Goal: Contribute content: Contribute content

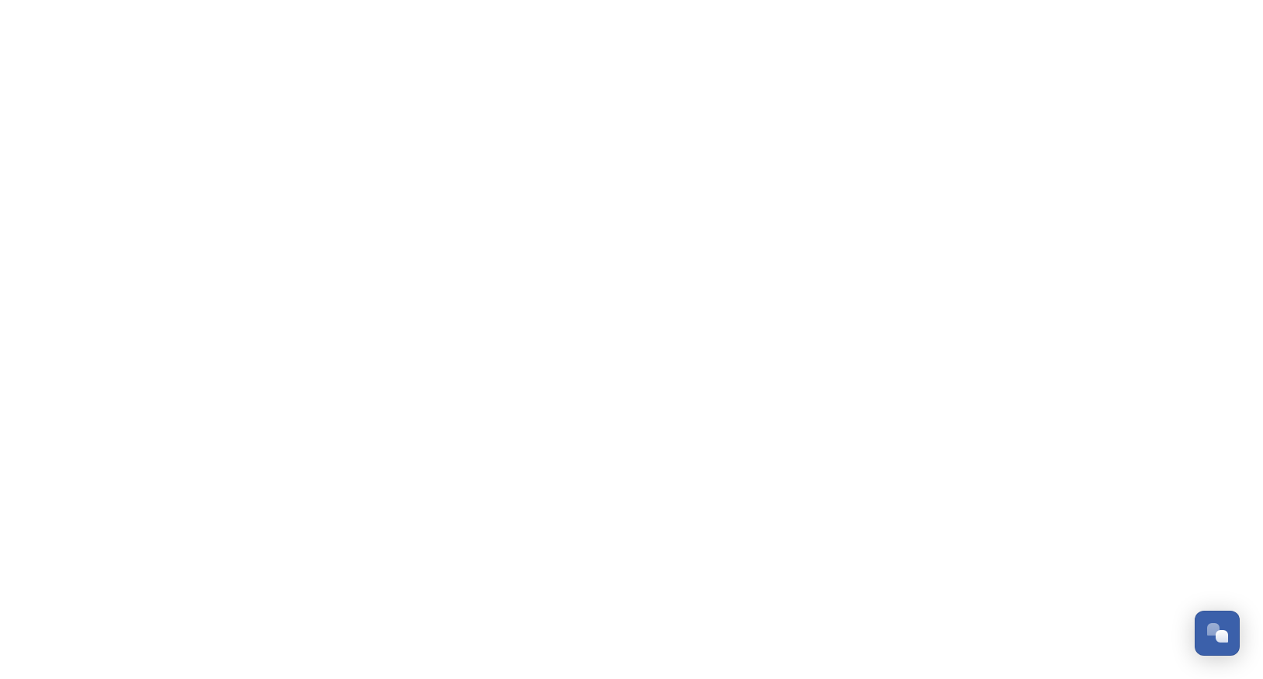
scroll to position [1095, 0]
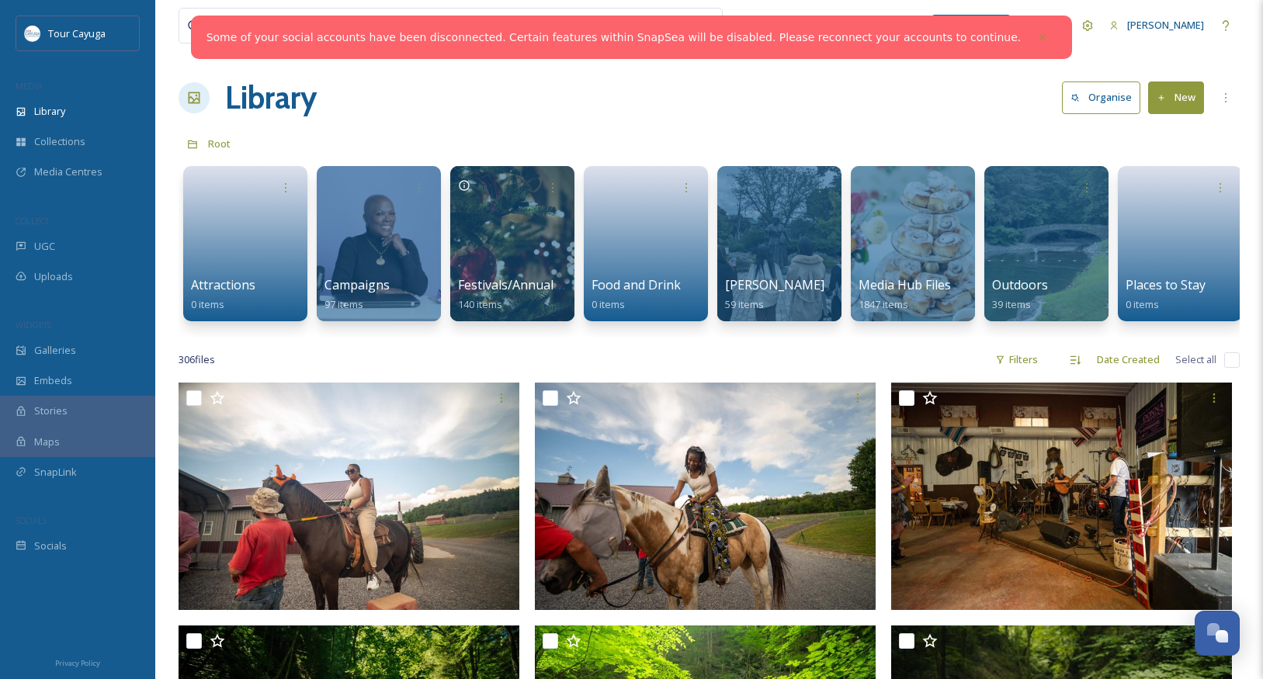
click at [1171, 98] on button "New" at bounding box center [1176, 98] width 56 height 32
click at [1157, 190] on span "Folder" at bounding box center [1159, 194] width 30 height 15
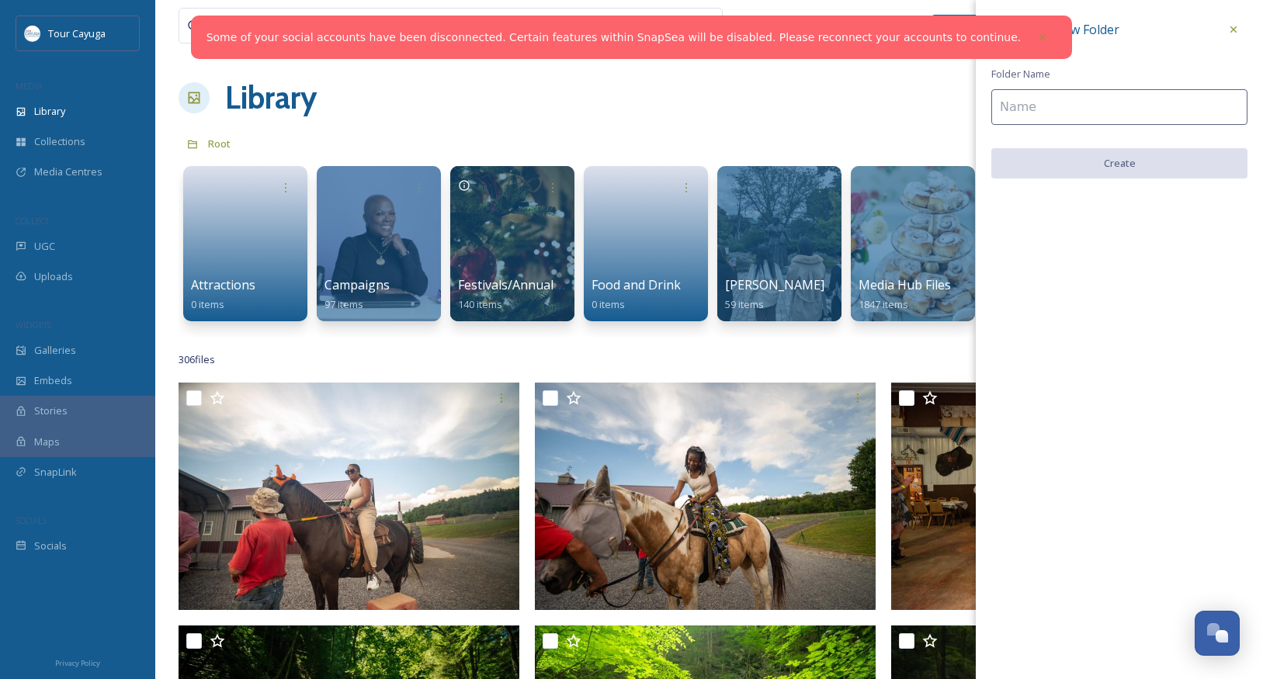
click at [1111, 107] on input at bounding box center [1120, 107] width 256 height 36
click at [1231, 30] on icon at bounding box center [1234, 29] width 12 height 12
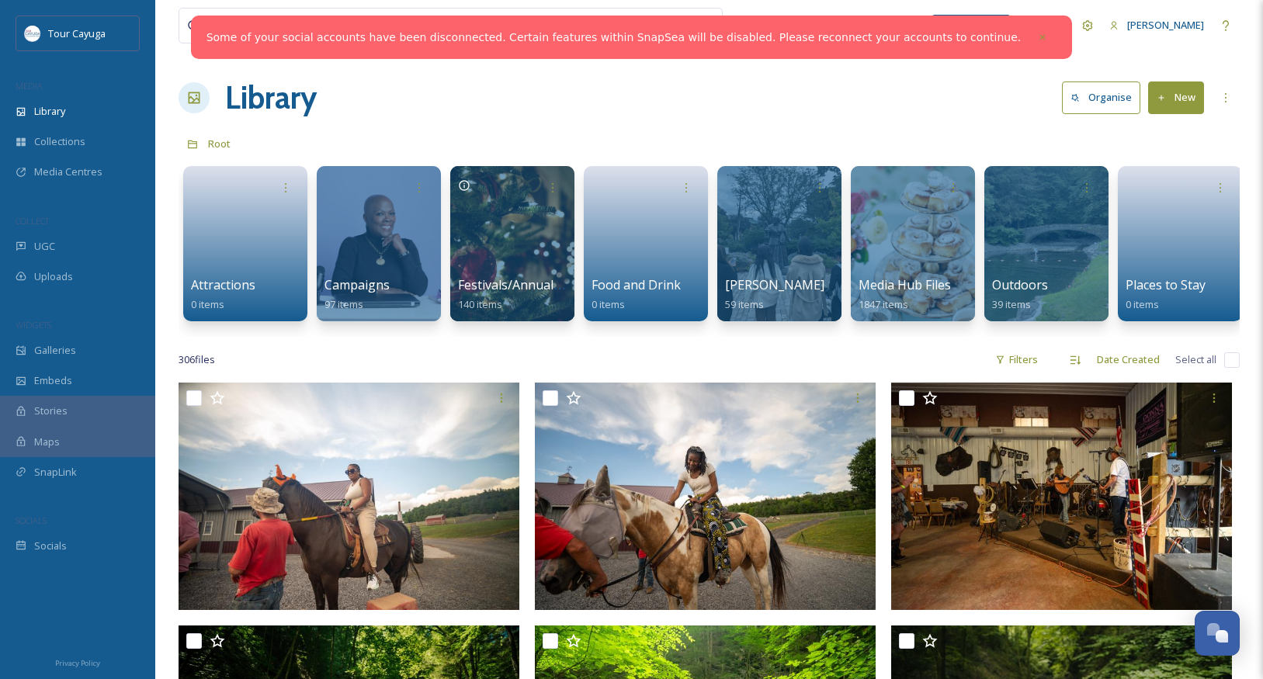
click at [1181, 95] on button "New" at bounding box center [1176, 98] width 56 height 32
click at [1162, 130] on span "File Upload" at bounding box center [1169, 134] width 51 height 15
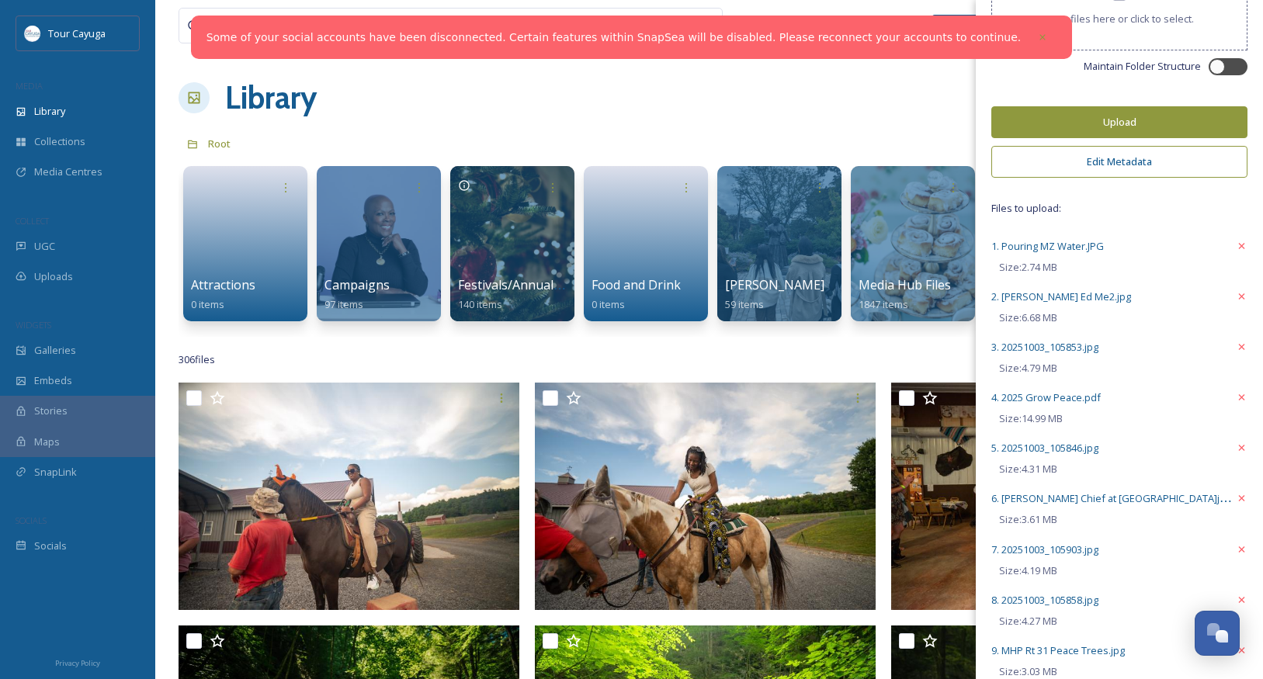
scroll to position [77, 0]
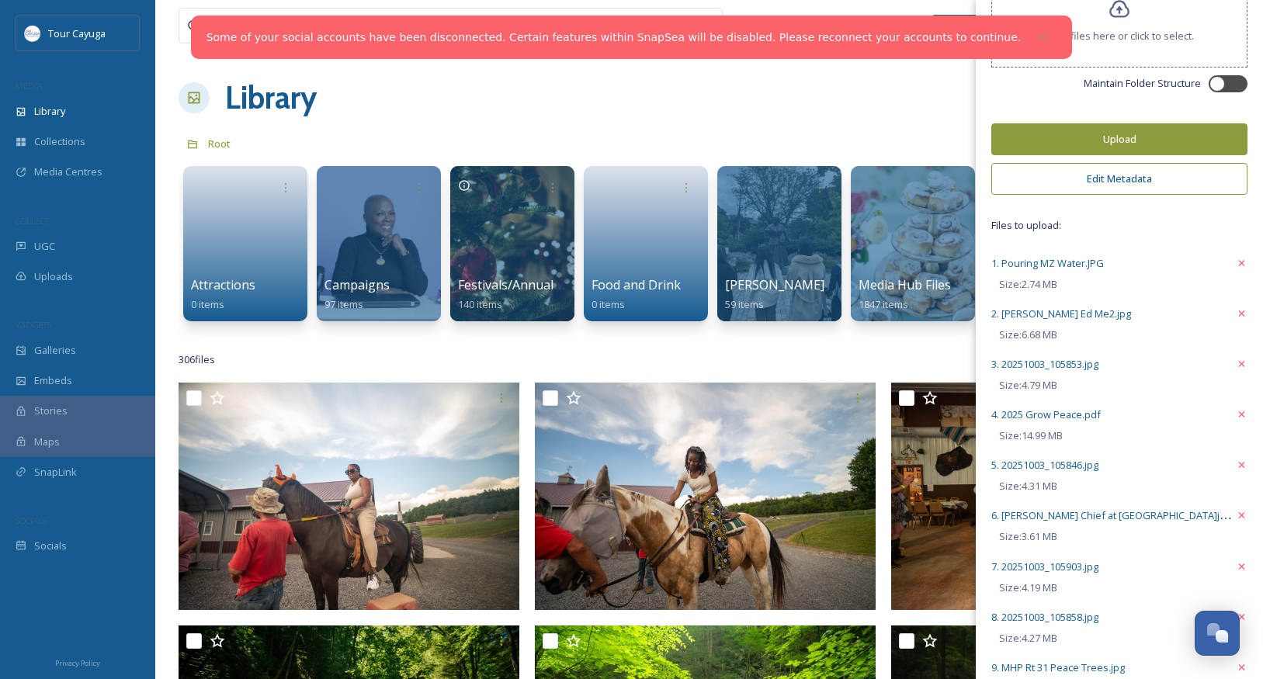
click at [1108, 186] on button "Edit Metadata" at bounding box center [1120, 179] width 256 height 32
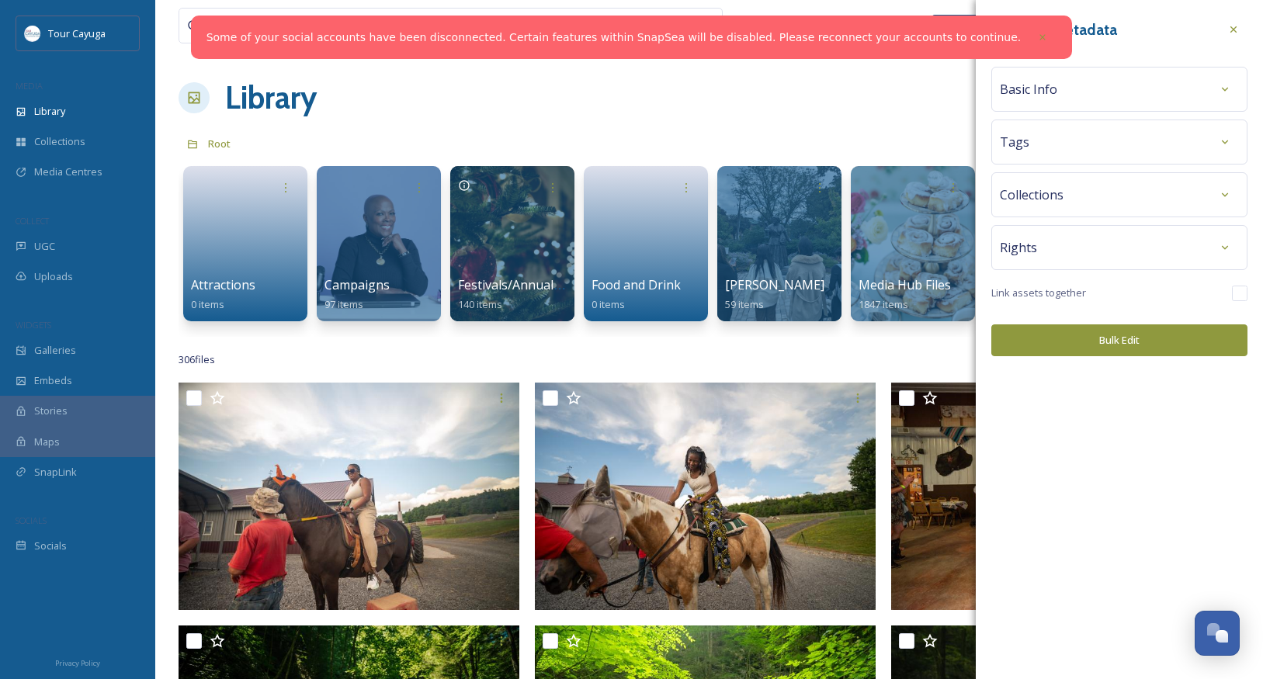
scroll to position [0, 0]
click at [1086, 93] on div "Basic Info" at bounding box center [1119, 89] width 239 height 28
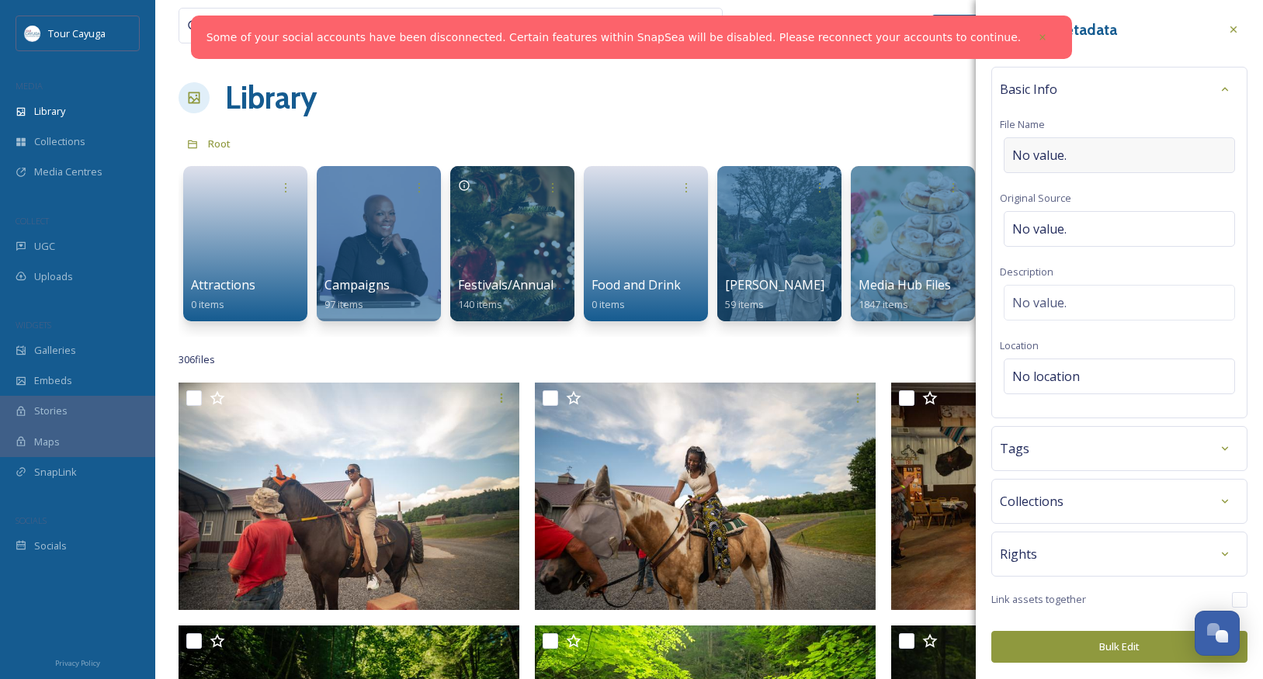
click at [1079, 154] on div "No value." at bounding box center [1119, 155] width 231 height 36
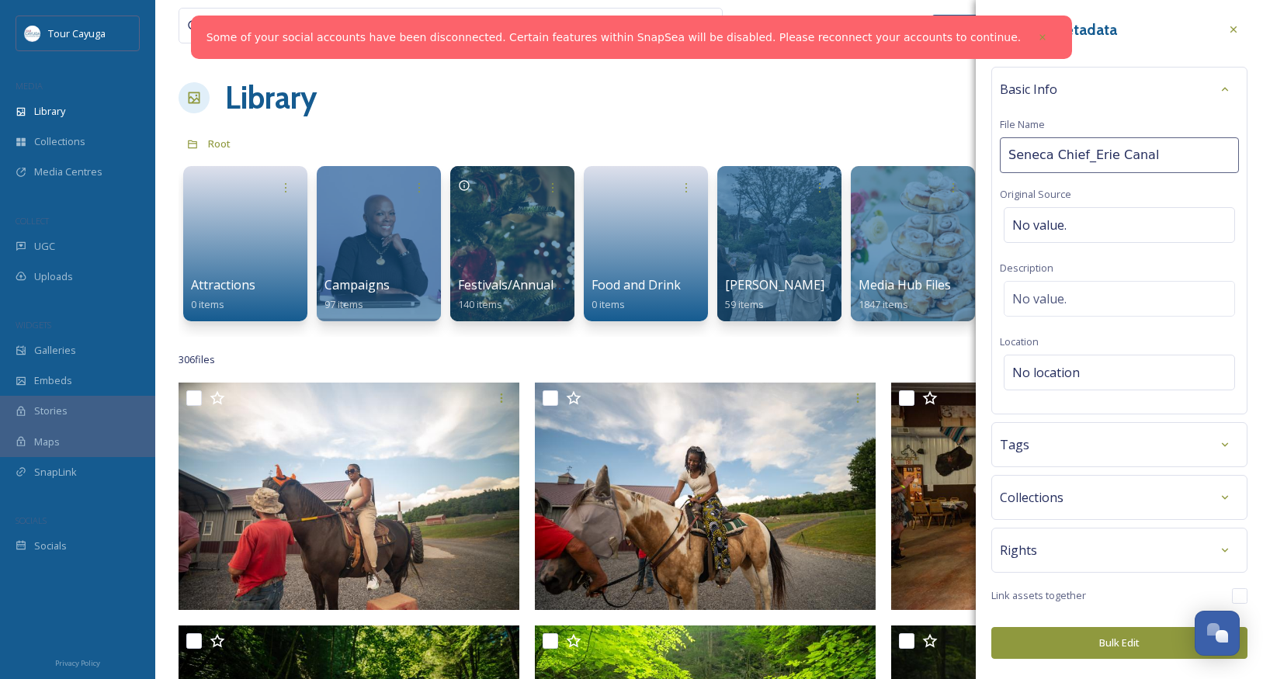
type input "Seneca Chief_Erie Canal"
click at [1158, 448] on div "Tags" at bounding box center [1119, 449] width 239 height 28
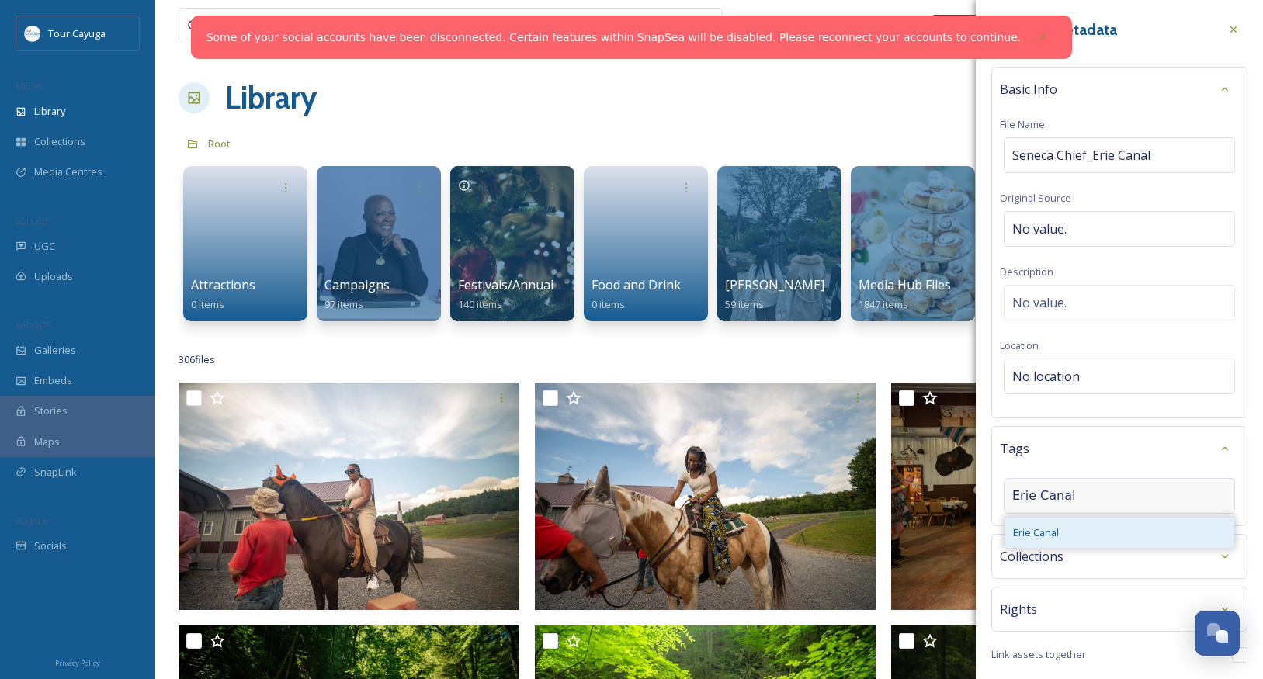
type input "Erie Canal"
drag, startPoint x: 1045, startPoint y: 522, endPoint x: 1032, endPoint y: 530, distance: 15.7
click at [1032, 530] on span "Erie Canal" at bounding box center [1036, 533] width 46 height 15
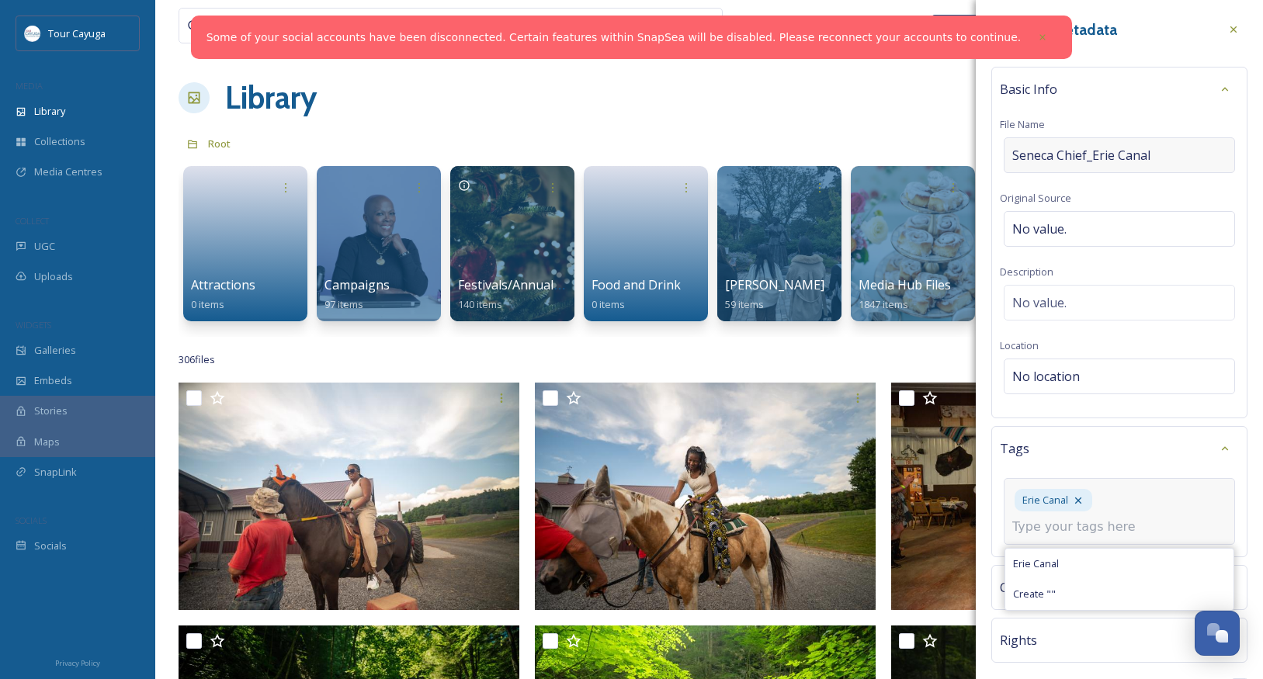
click at [1176, 143] on div "Seneca Chief_Erie Canal" at bounding box center [1119, 155] width 231 height 36
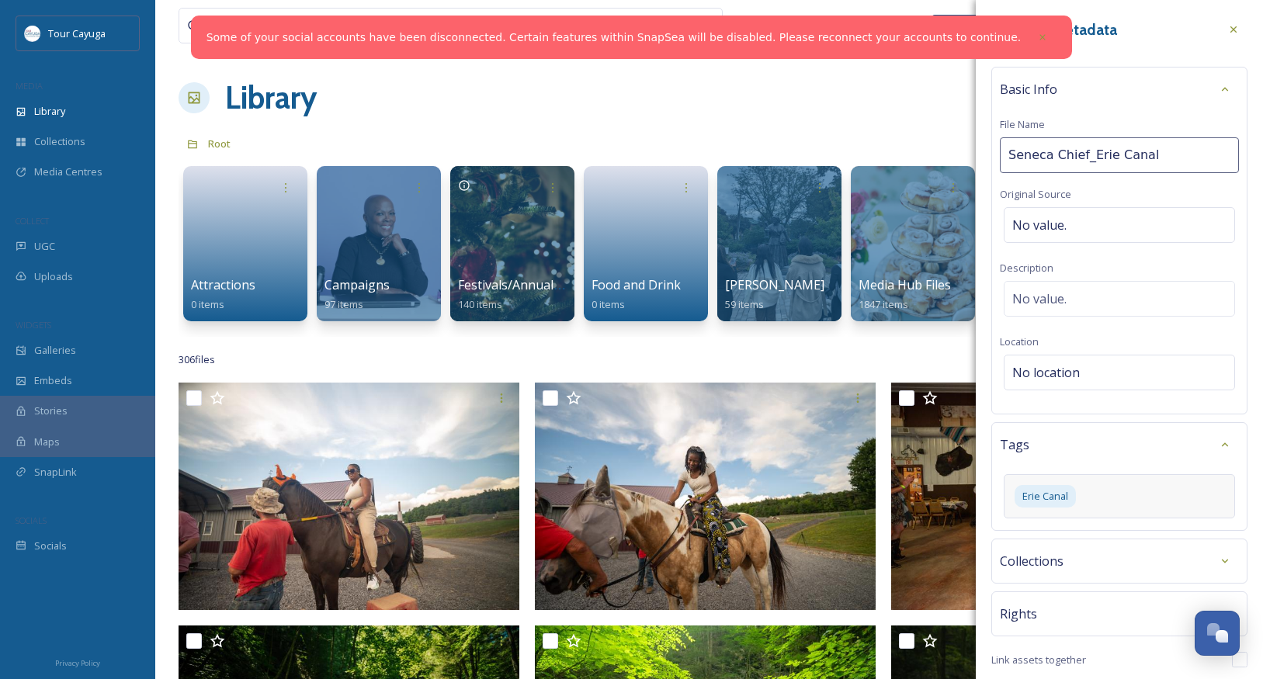
click at [1165, 151] on input "Seneca Chief_Erie Canal" at bounding box center [1119, 155] width 239 height 36
type input "Seneca Chief"
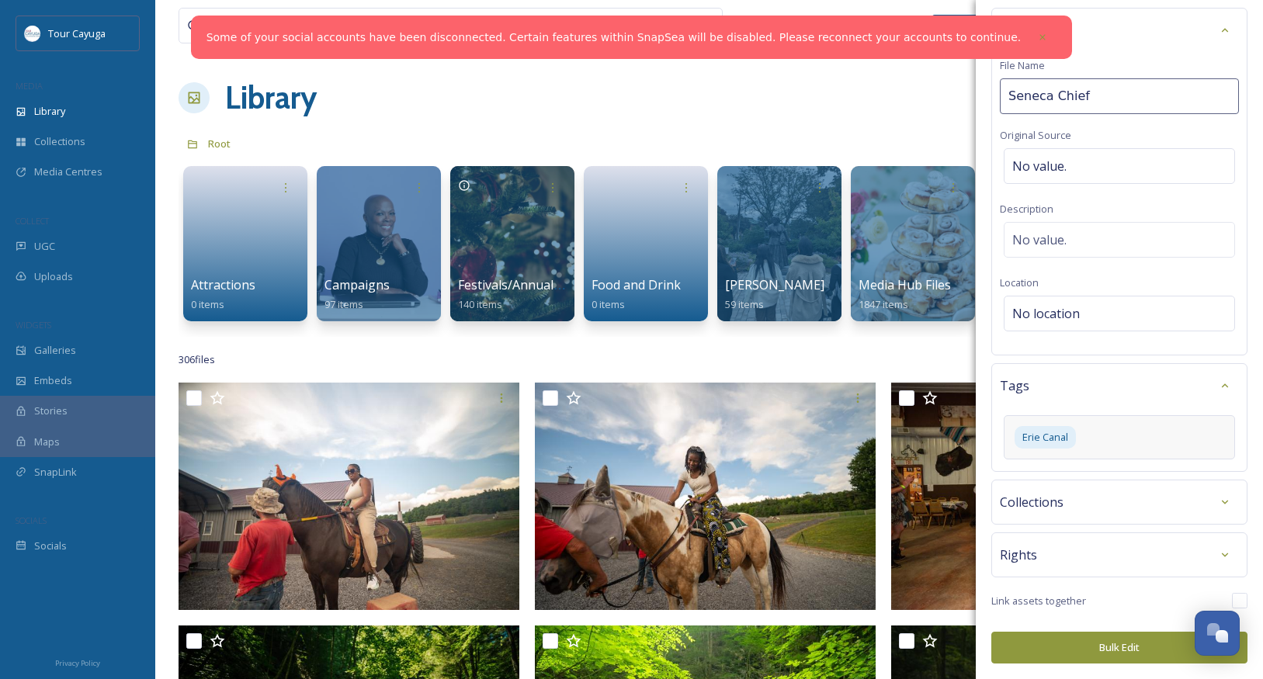
scroll to position [57, 0]
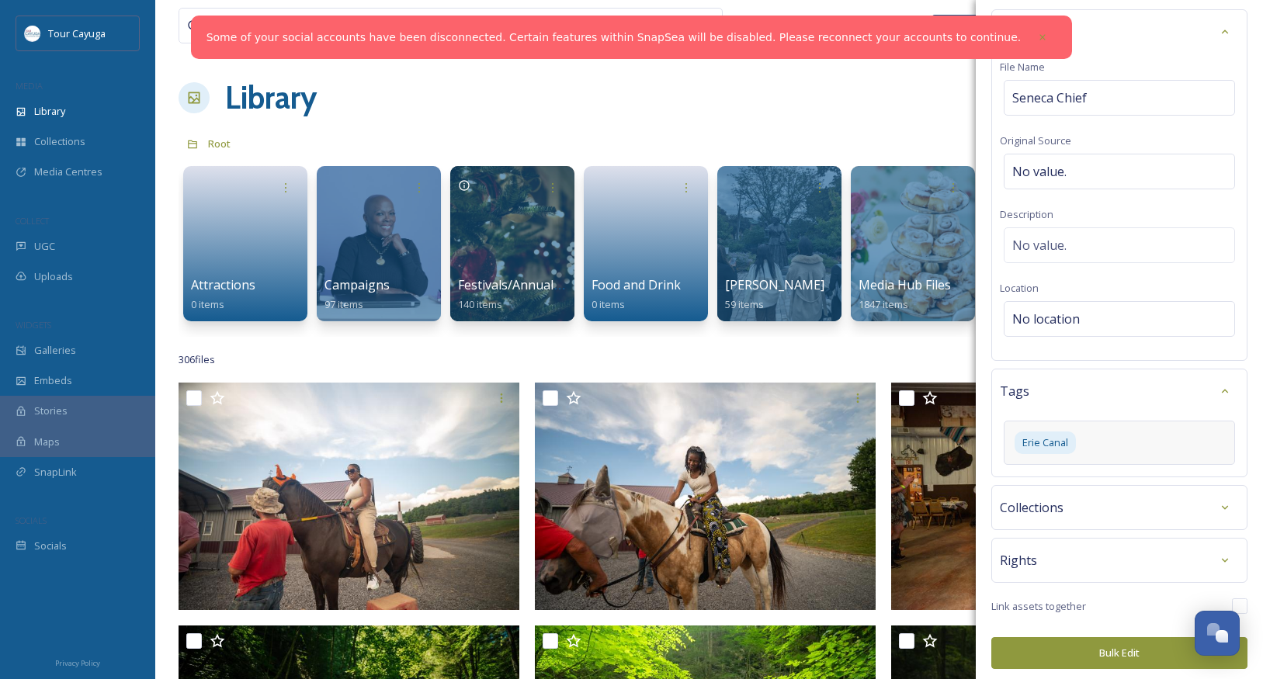
click at [1082, 645] on button "Bulk Edit" at bounding box center [1120, 654] width 256 height 32
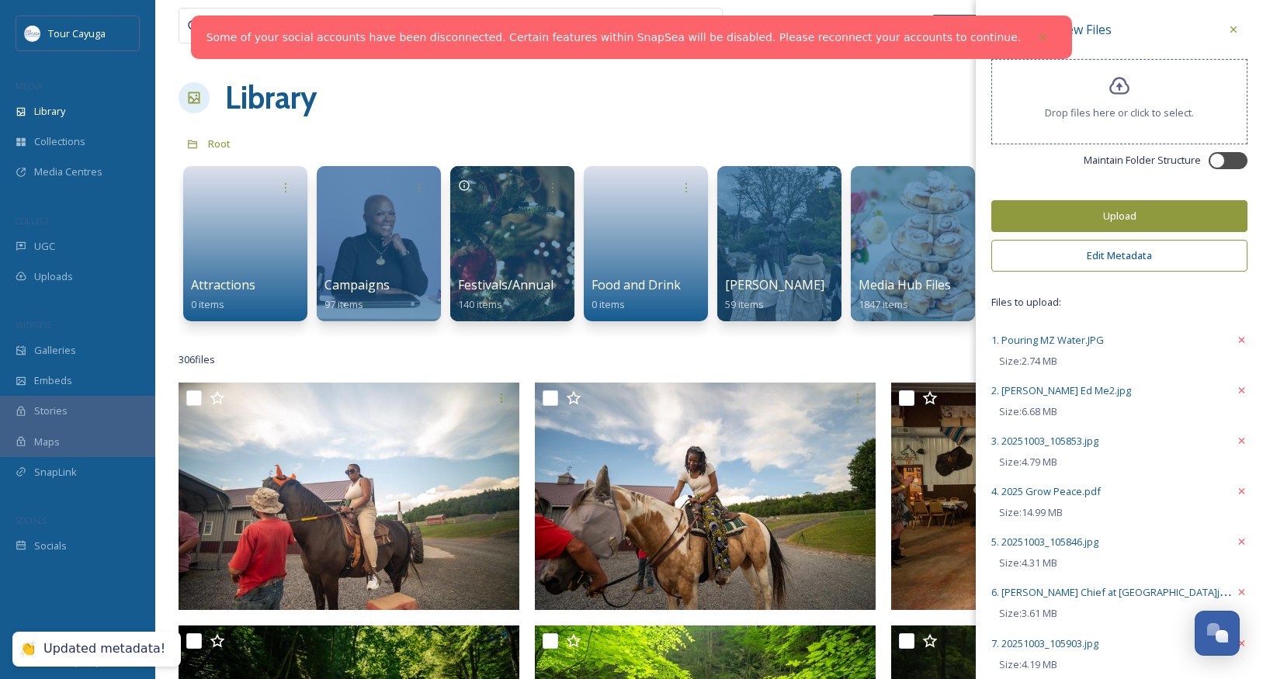
click at [1120, 224] on button "Upload" at bounding box center [1120, 216] width 256 height 32
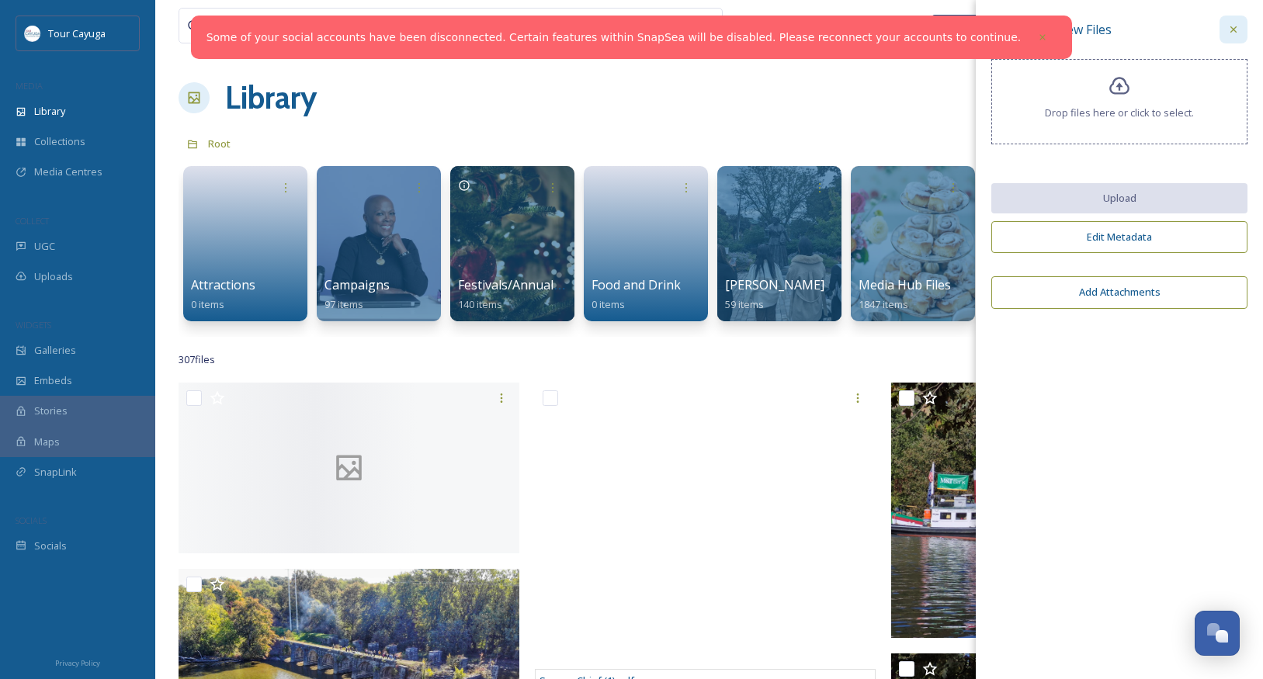
click at [1235, 26] on icon at bounding box center [1234, 29] width 12 height 12
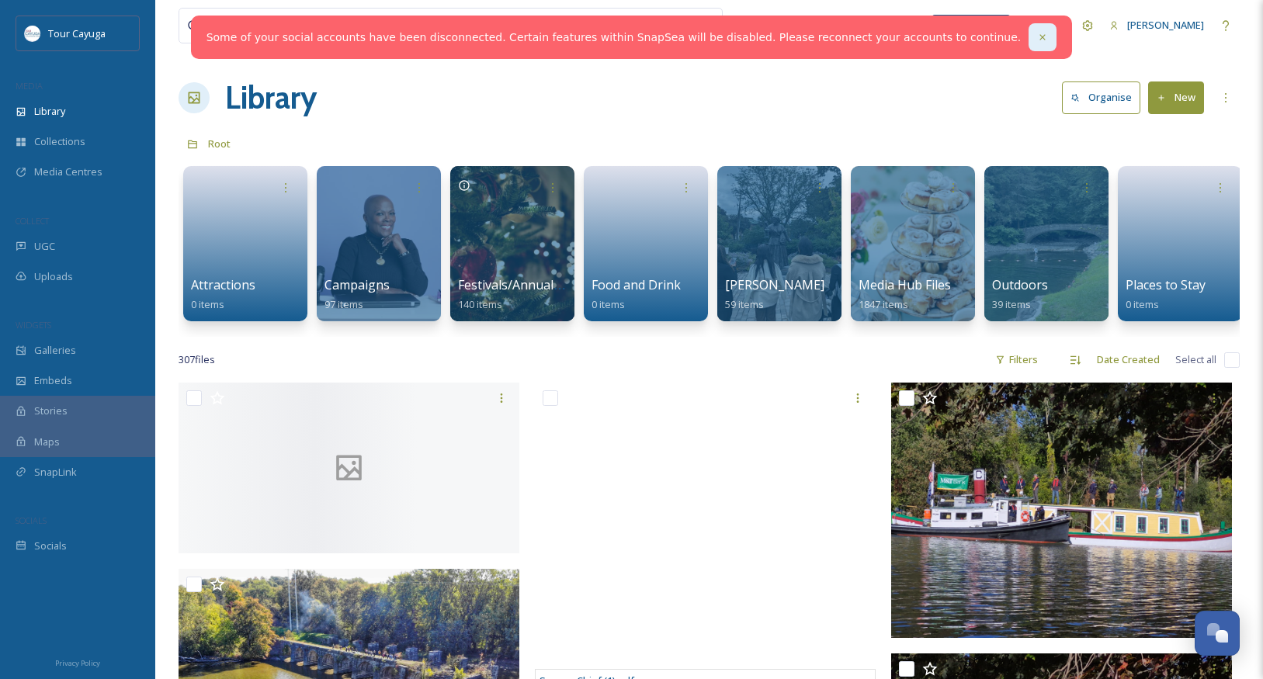
click at [1037, 37] on icon at bounding box center [1042, 37] width 11 height 11
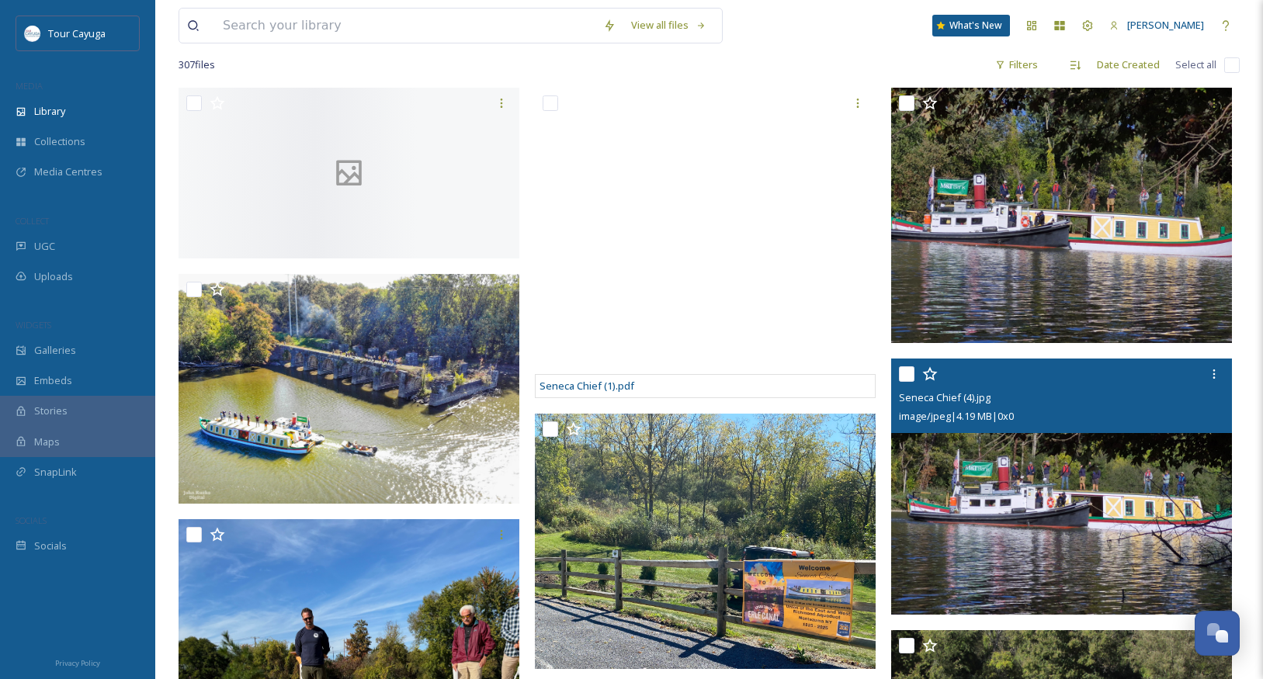
scroll to position [295, 0]
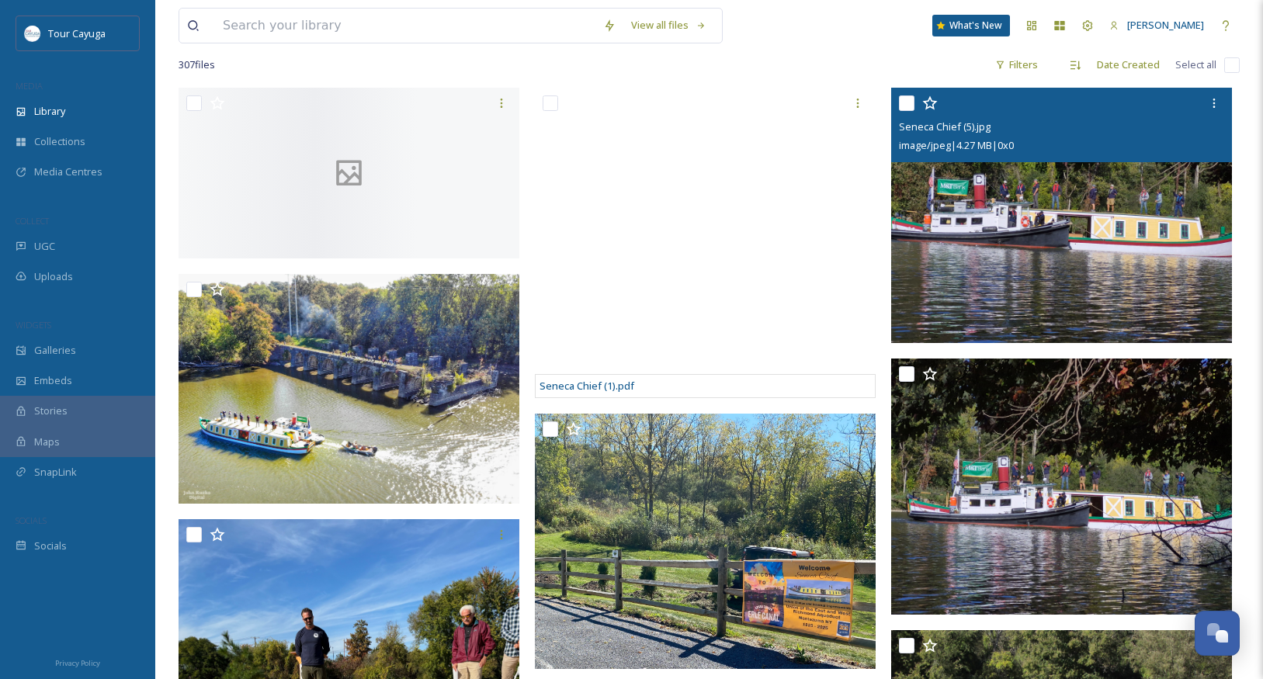
click at [906, 102] on input "checkbox" at bounding box center [907, 104] width 16 height 16
checkbox input "true"
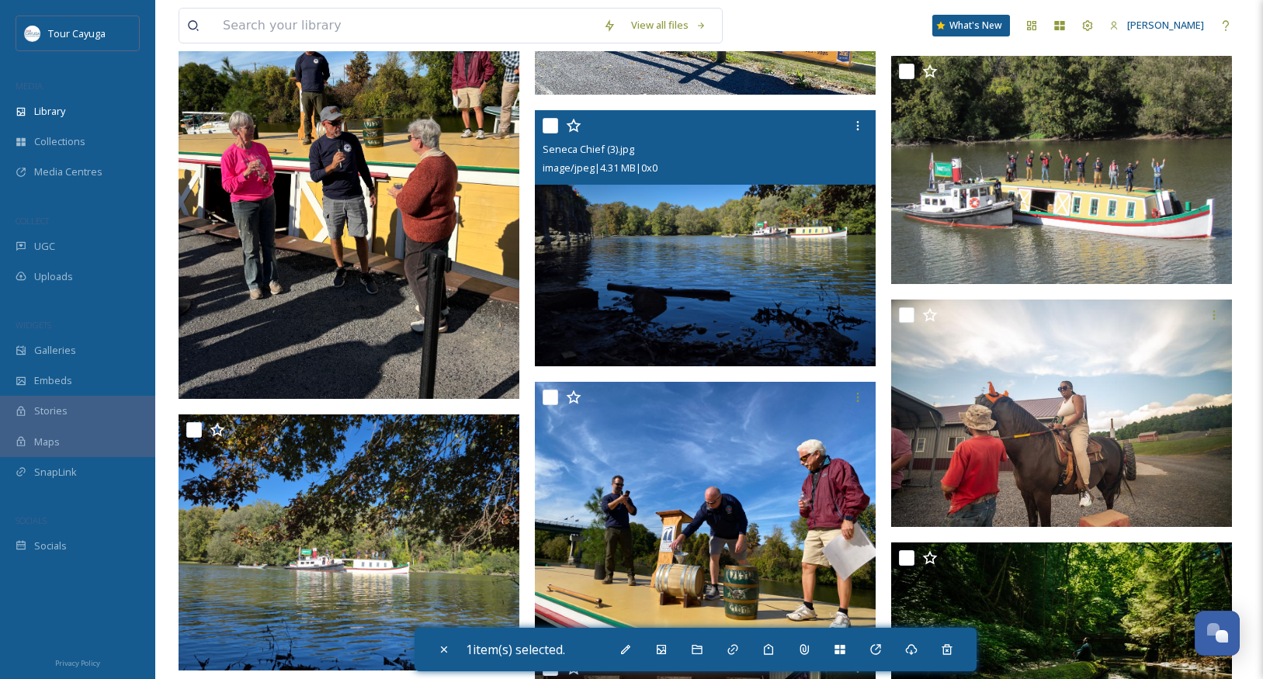
scroll to position [879, 0]
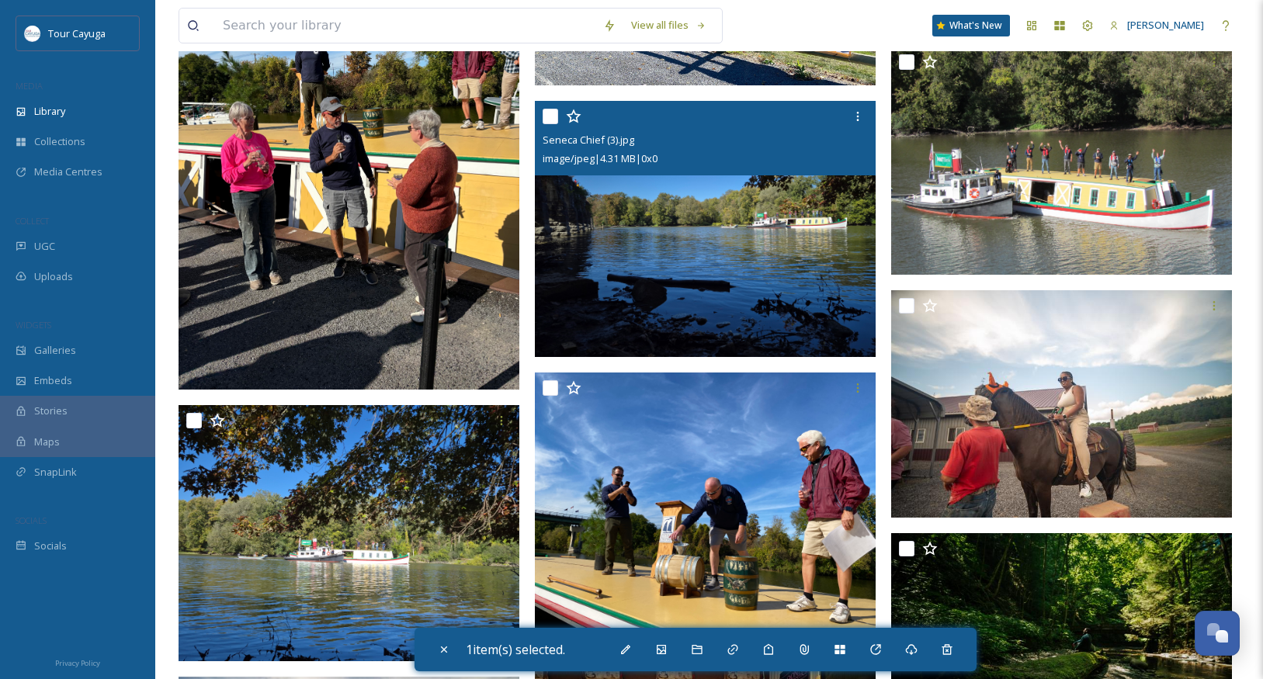
click at [547, 120] on input "checkbox" at bounding box center [551, 117] width 16 height 16
checkbox input "true"
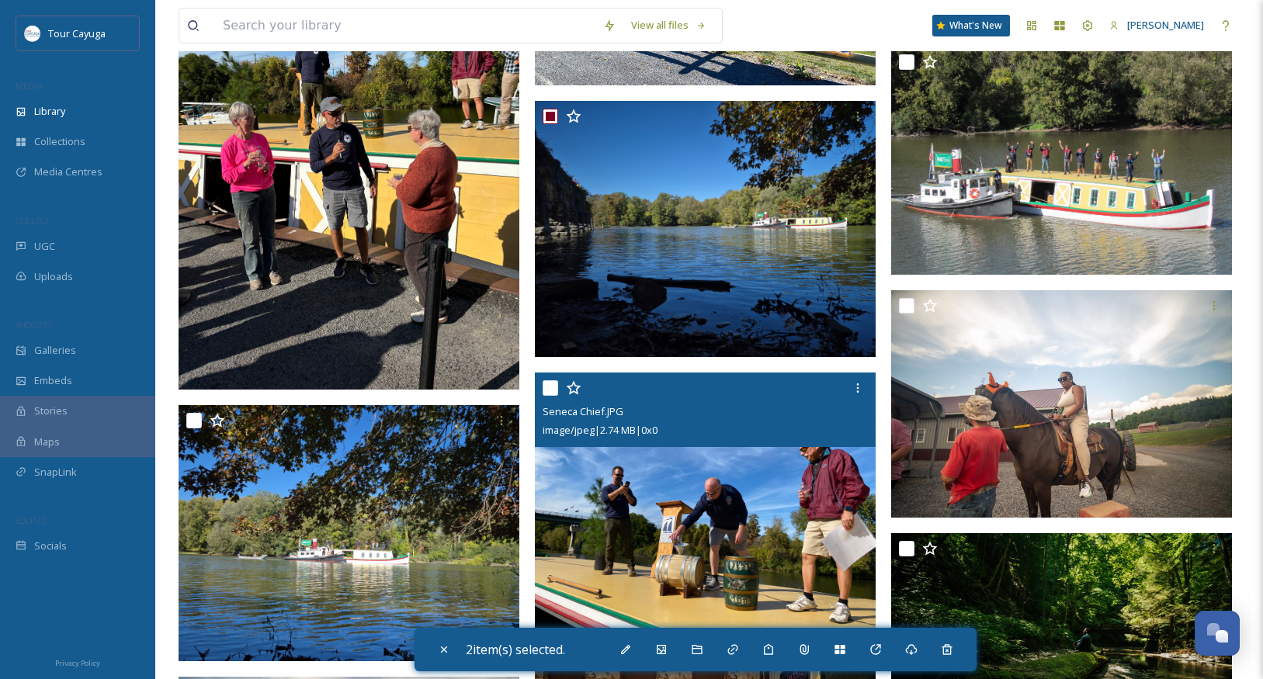
click at [556, 386] on input "checkbox" at bounding box center [551, 388] width 16 height 16
checkbox input "true"
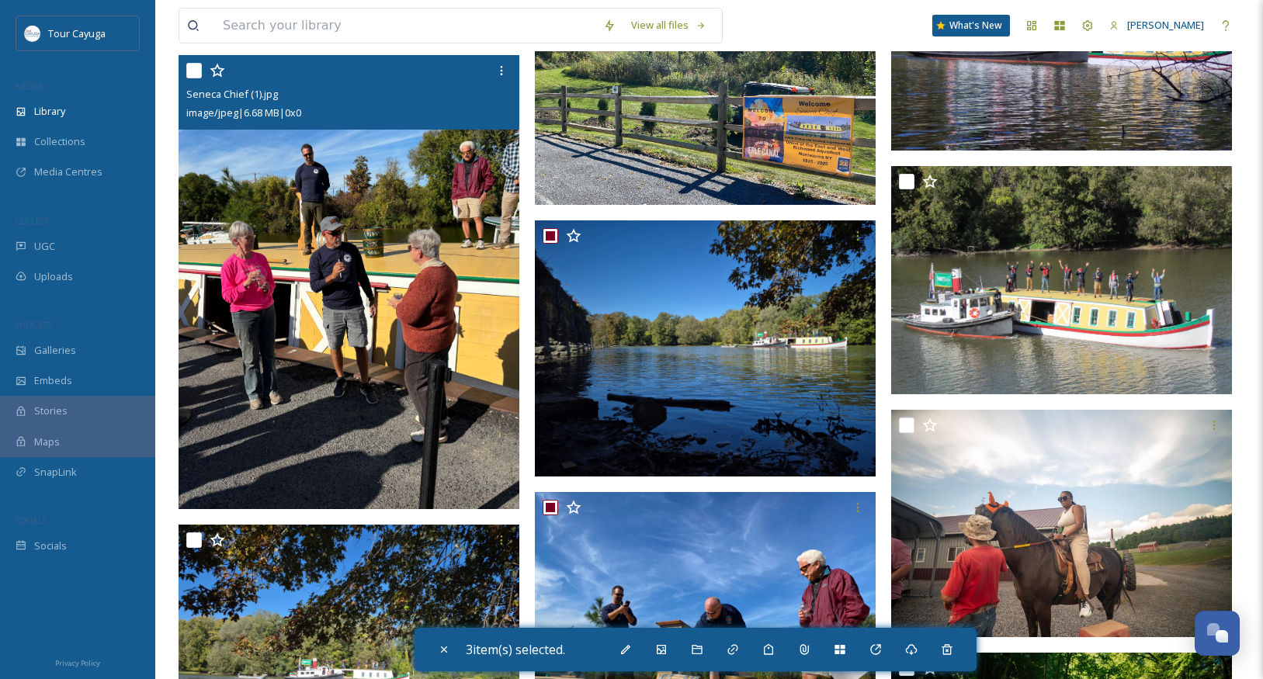
scroll to position [756, 0]
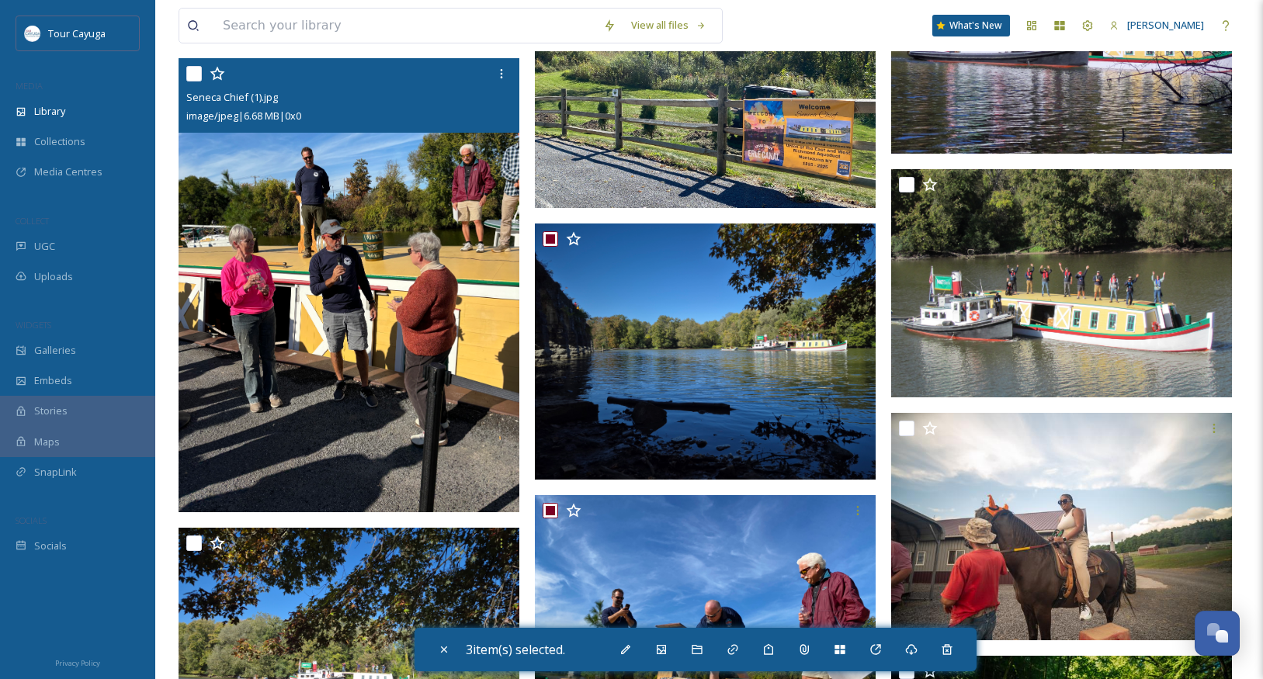
click at [193, 82] on input "checkbox" at bounding box center [194, 74] width 16 height 16
checkbox input "true"
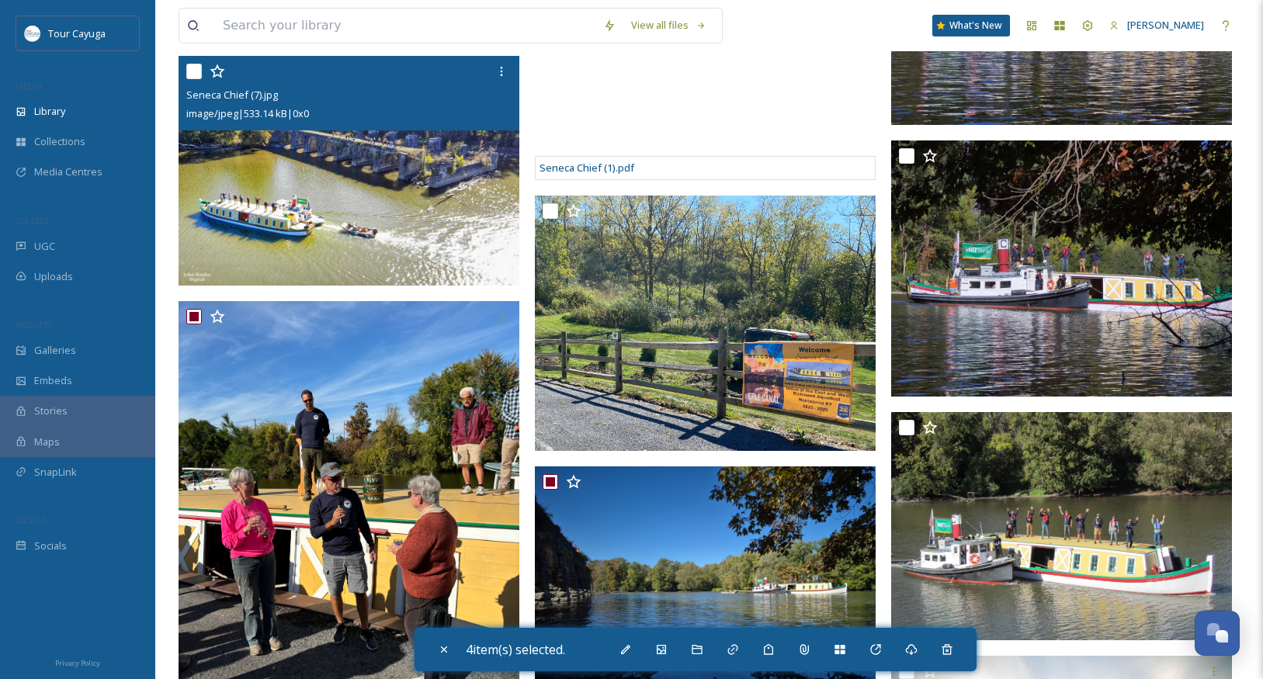
scroll to position [464, 0]
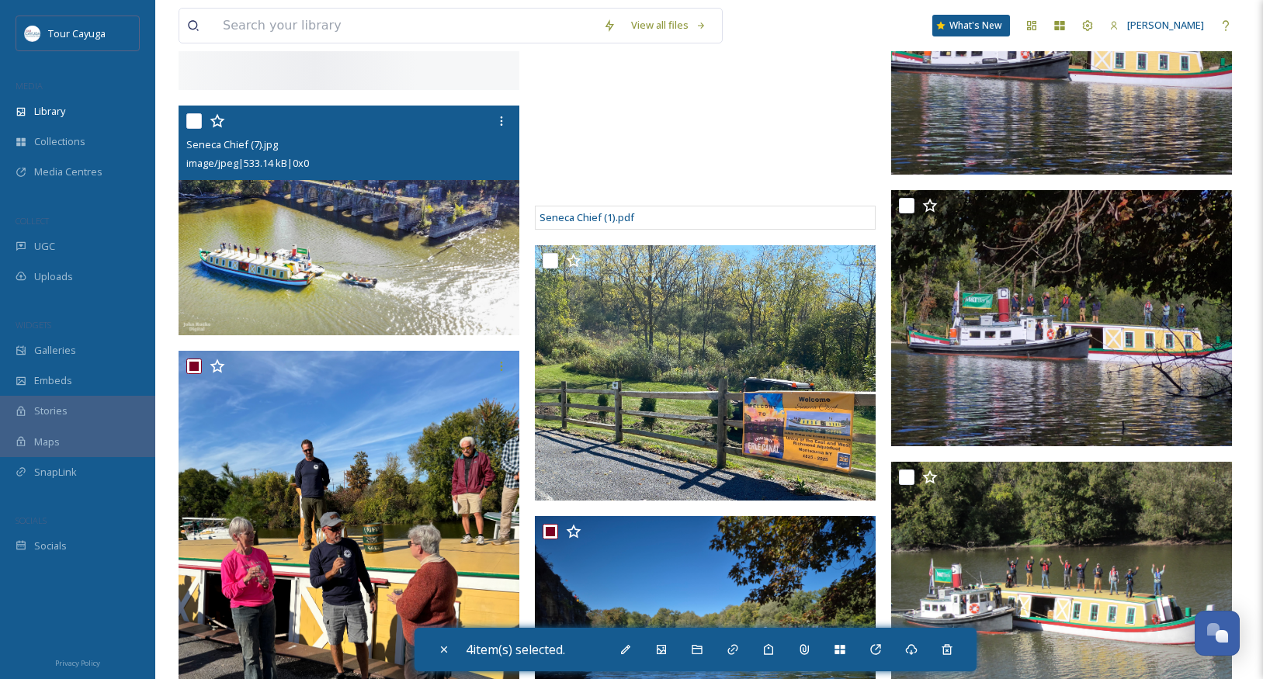
click at [196, 129] on input "checkbox" at bounding box center [194, 121] width 16 height 16
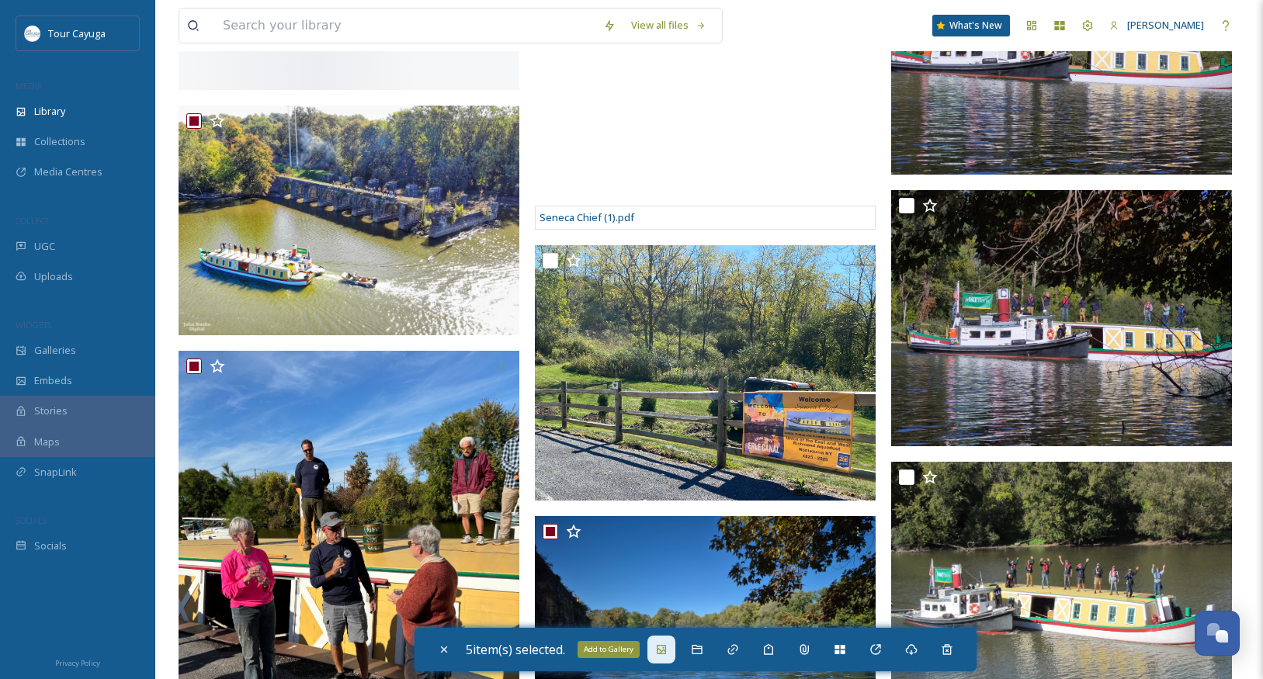
click at [668, 649] on icon at bounding box center [661, 650] width 12 height 12
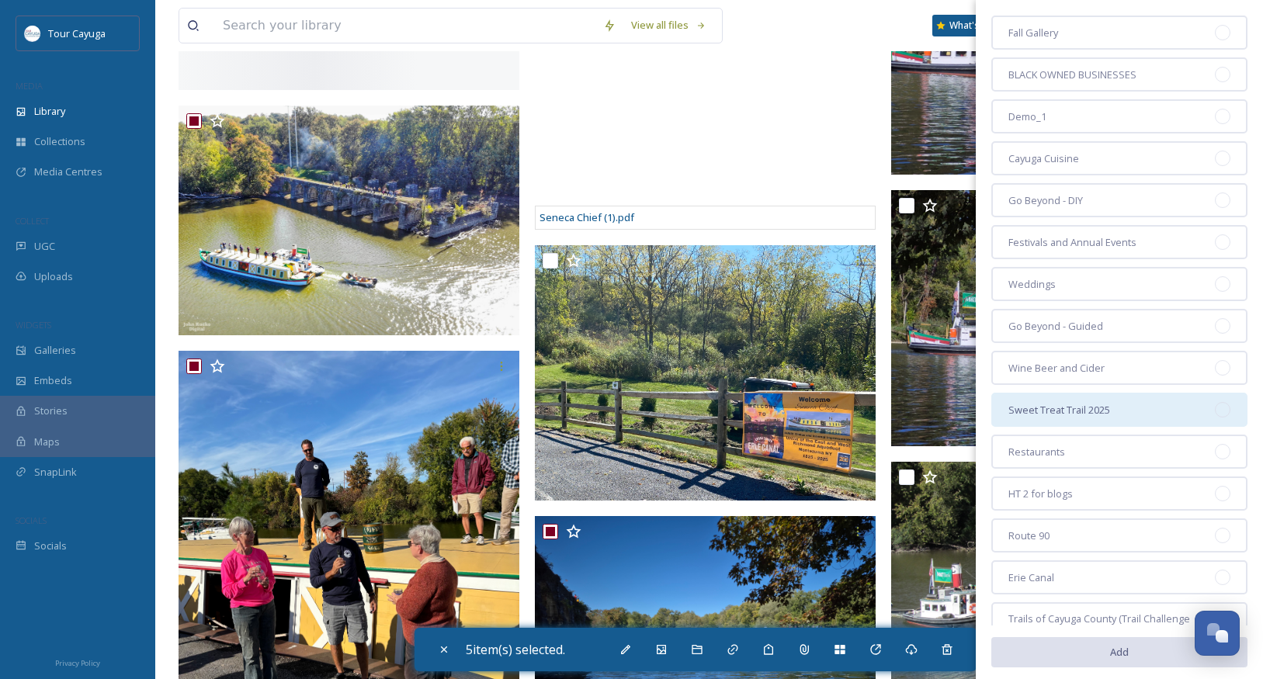
scroll to position [123, 0]
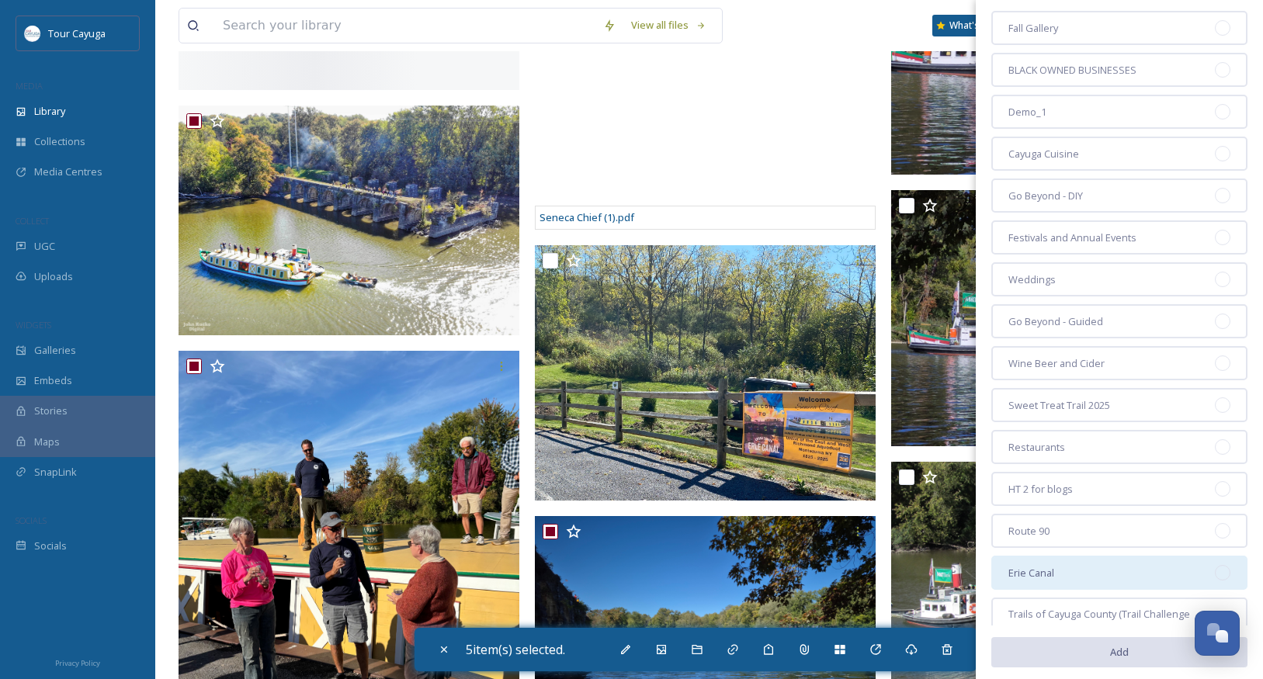
click at [1054, 571] on span "Erie Canal" at bounding box center [1032, 573] width 46 height 15
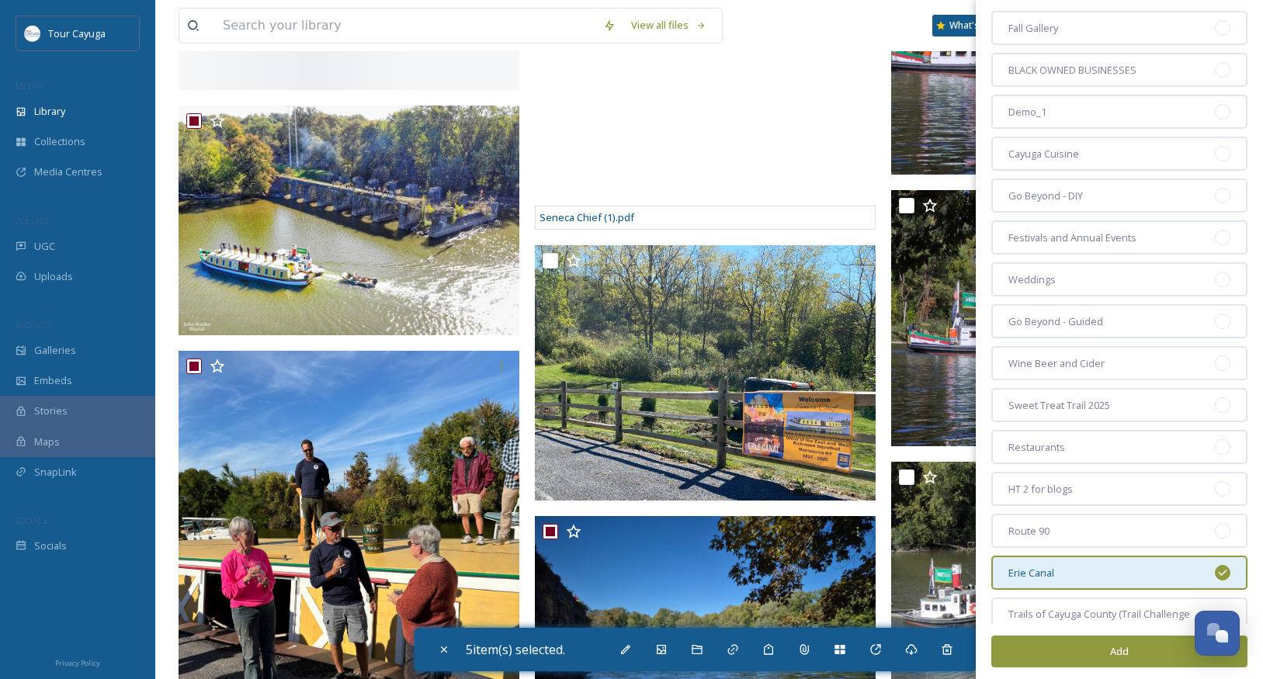
click at [1113, 655] on button "Add" at bounding box center [1120, 652] width 256 height 32
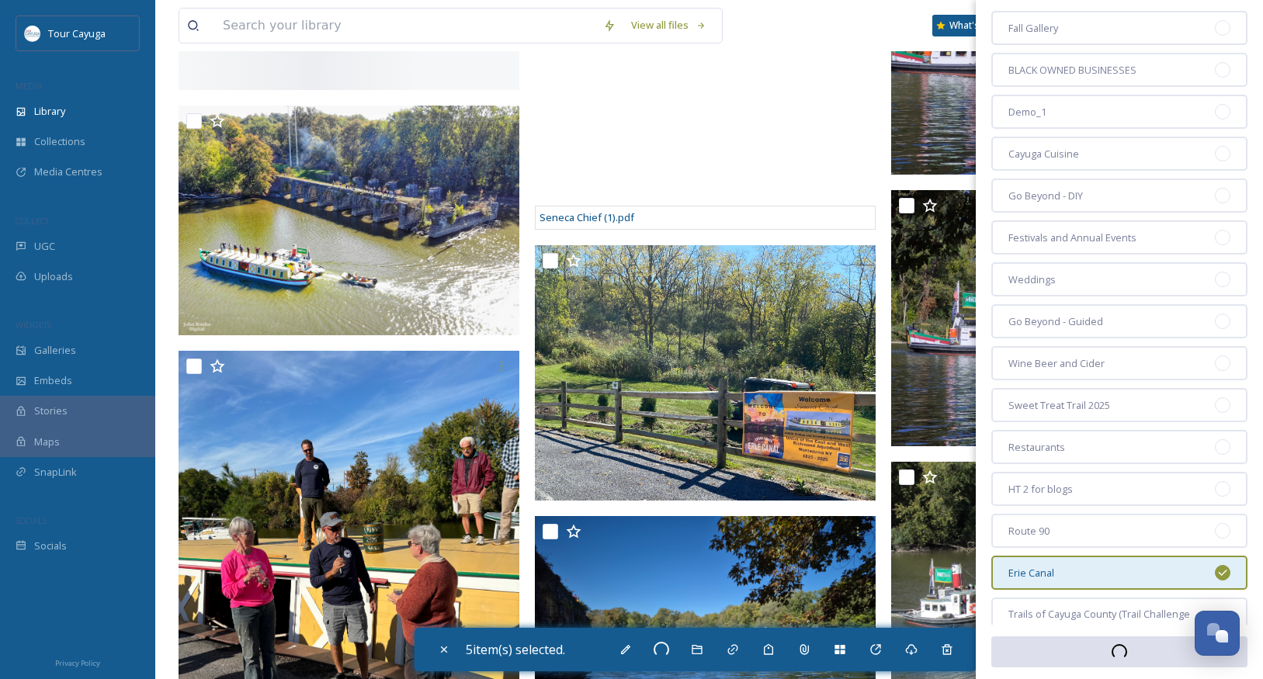
checkbox input "false"
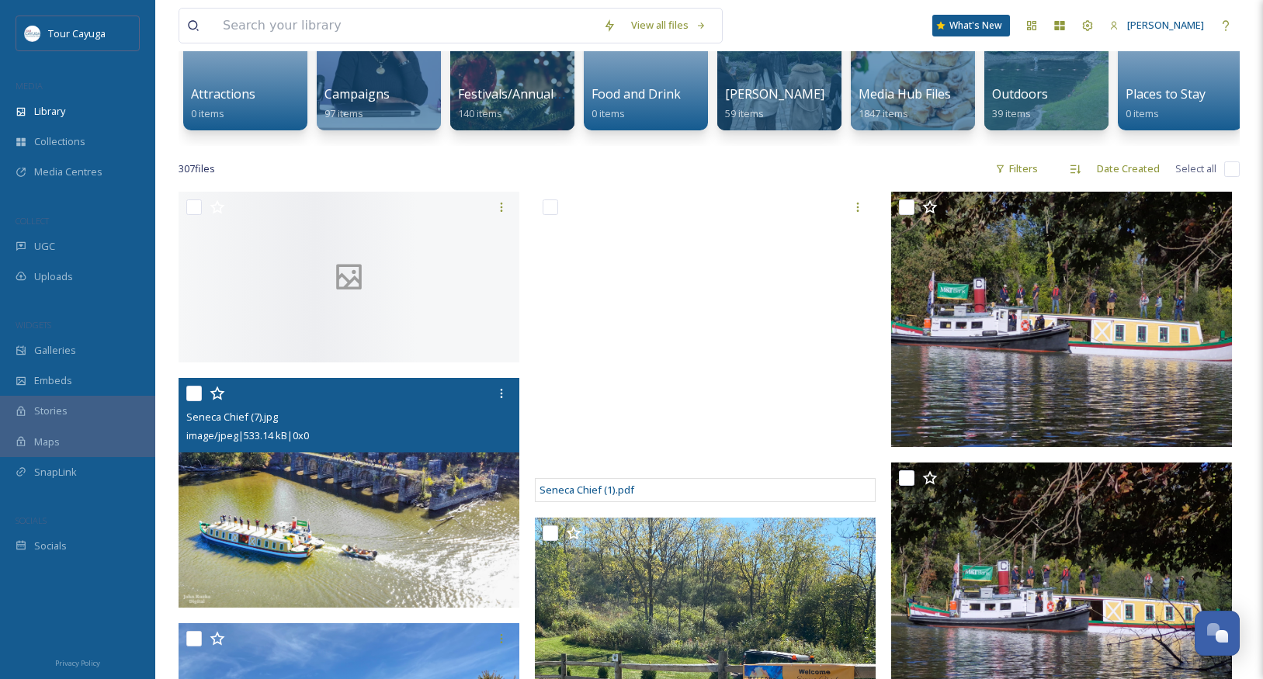
scroll to position [189, 0]
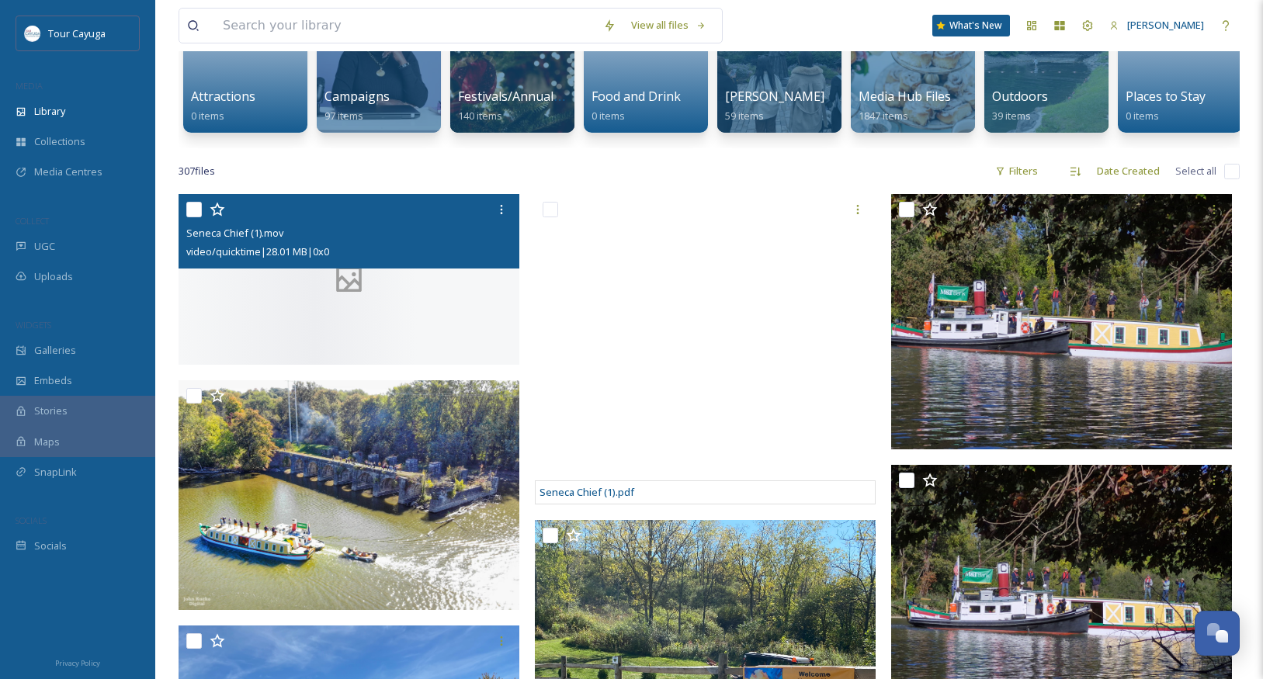
click at [200, 208] on input "checkbox" at bounding box center [194, 210] width 16 height 16
checkbox input "true"
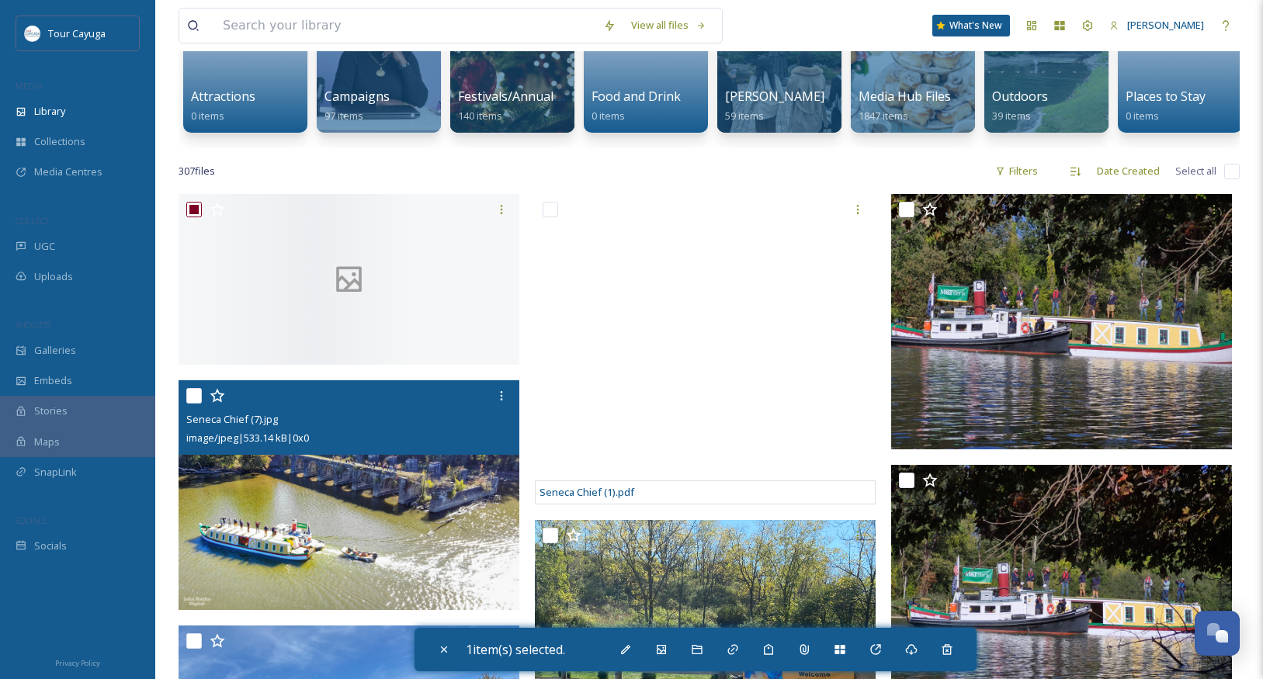
click at [196, 404] on input "checkbox" at bounding box center [194, 396] width 16 height 16
checkbox input "true"
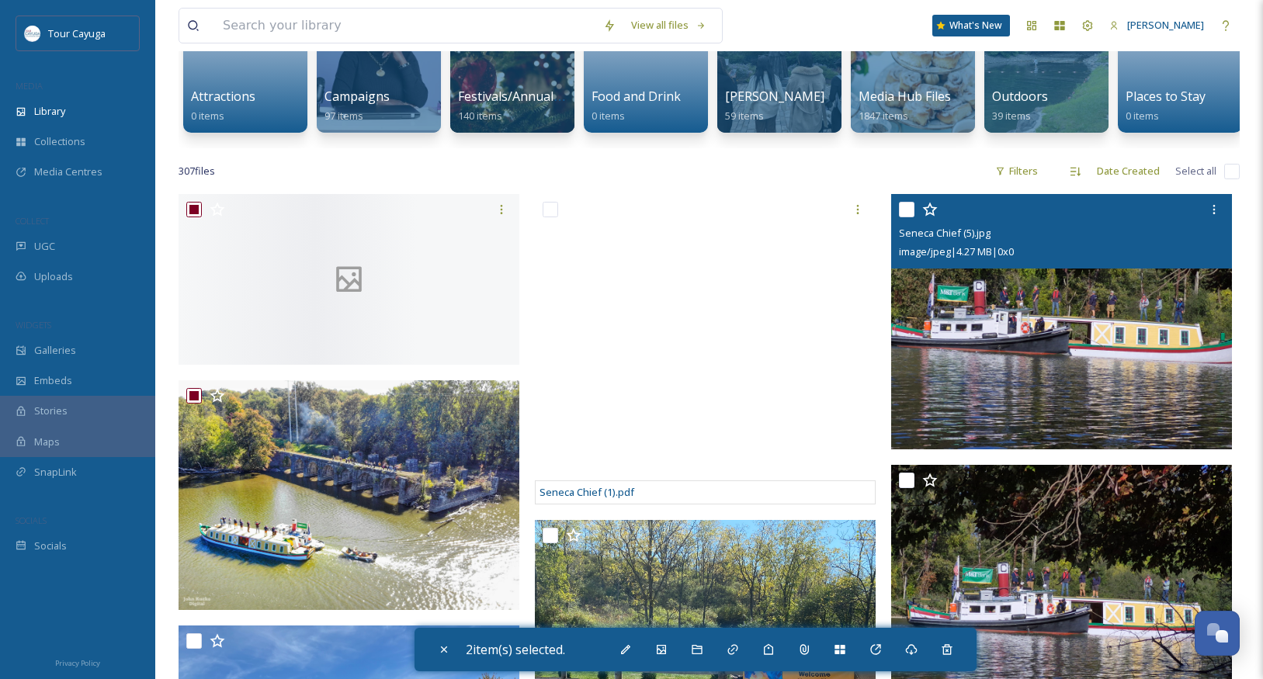
click at [909, 214] on input "checkbox" at bounding box center [907, 210] width 16 height 16
checkbox input "true"
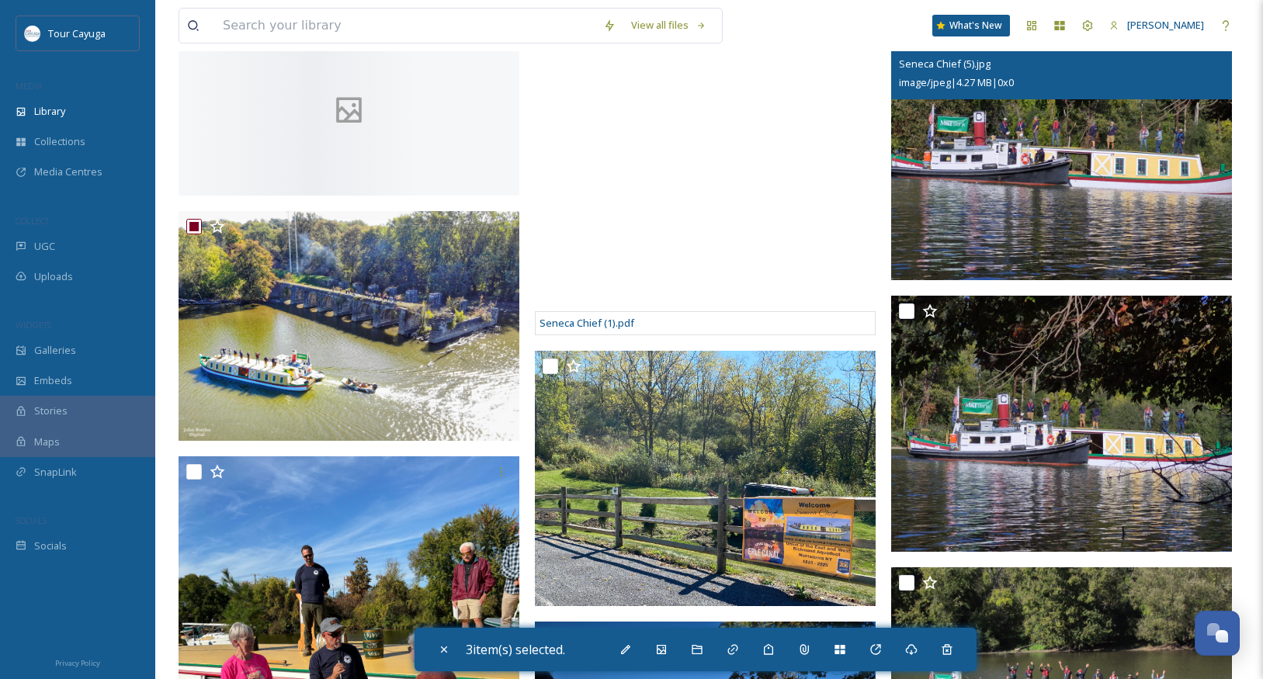
scroll to position [391, 0]
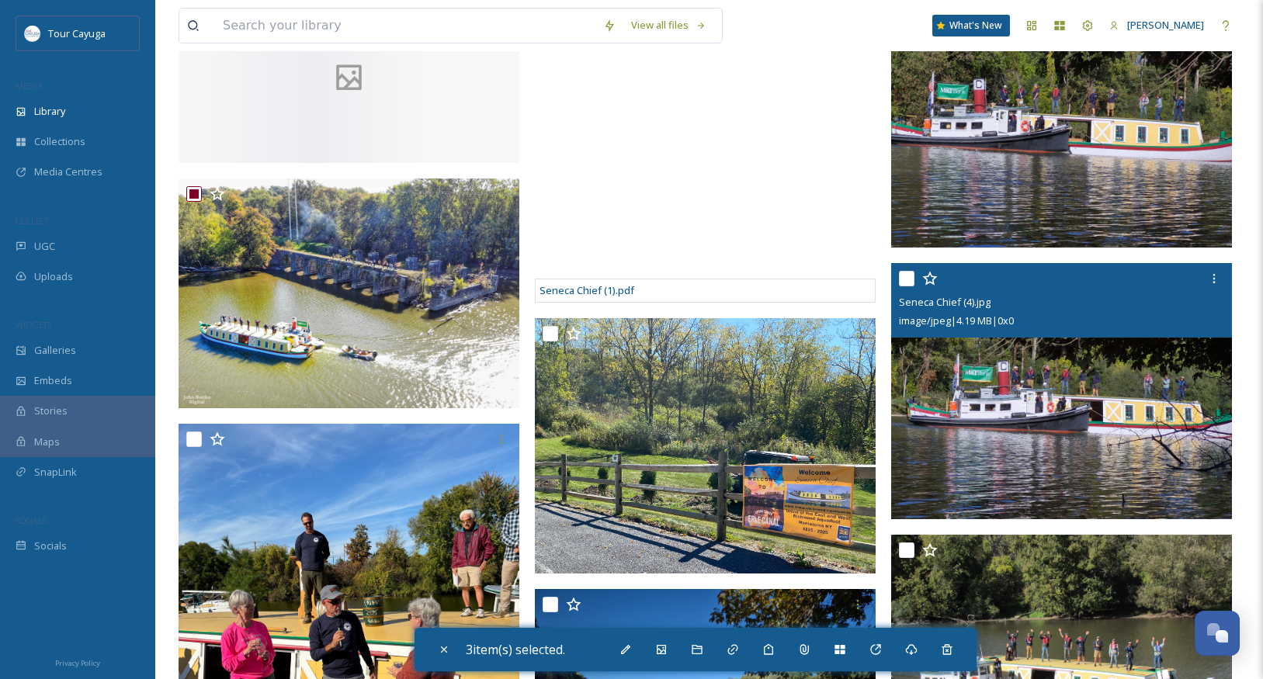
click at [905, 277] on input "checkbox" at bounding box center [907, 279] width 16 height 16
checkbox input "true"
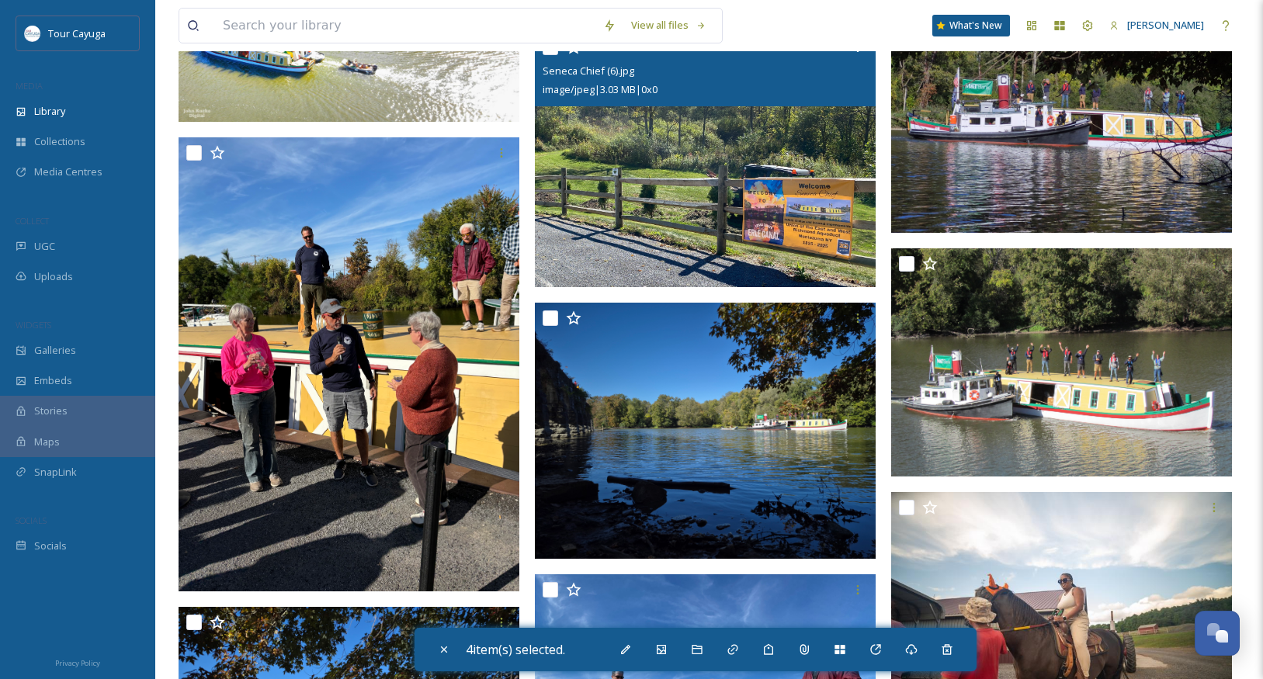
scroll to position [687, 0]
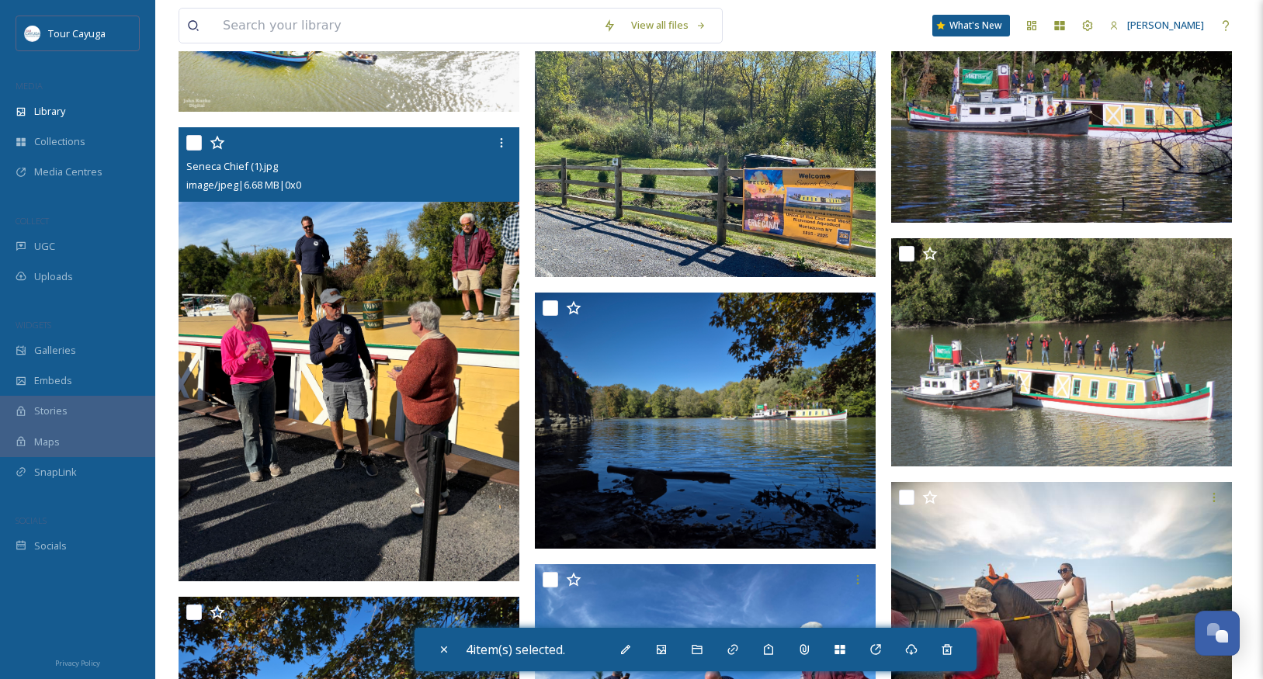
click at [196, 151] on input "checkbox" at bounding box center [194, 143] width 16 height 16
checkbox input "true"
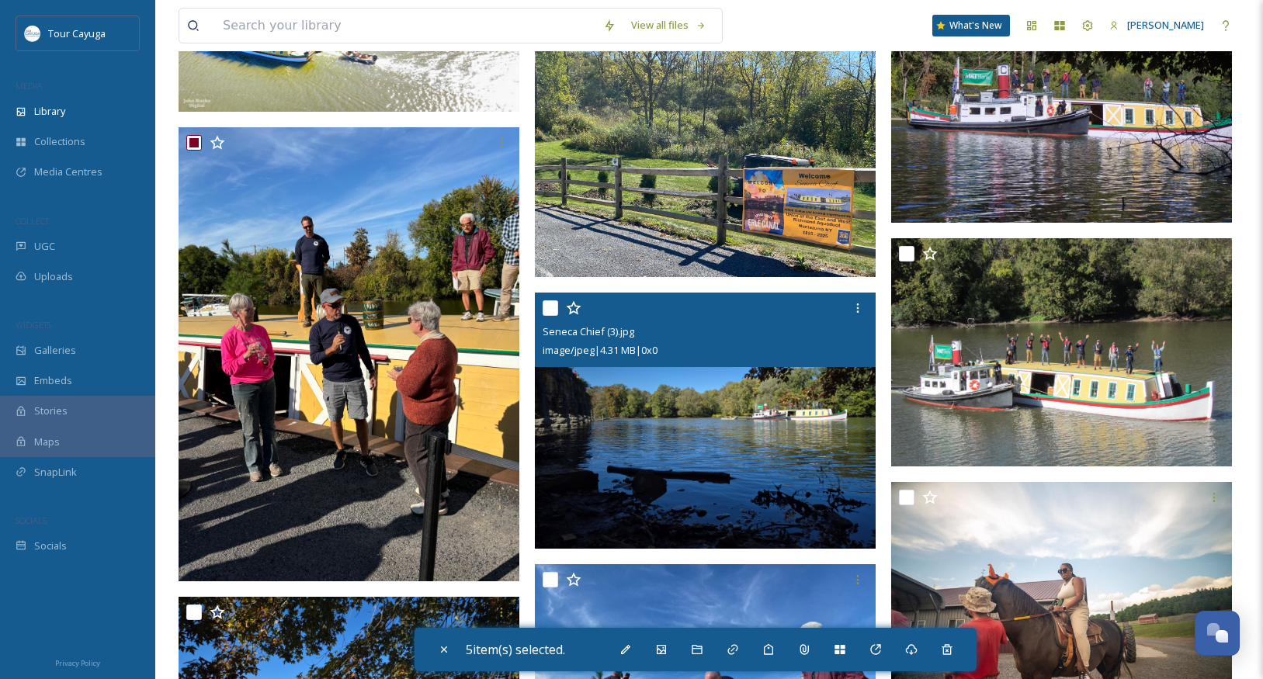
click at [556, 307] on input "checkbox" at bounding box center [551, 309] width 16 height 16
checkbox input "true"
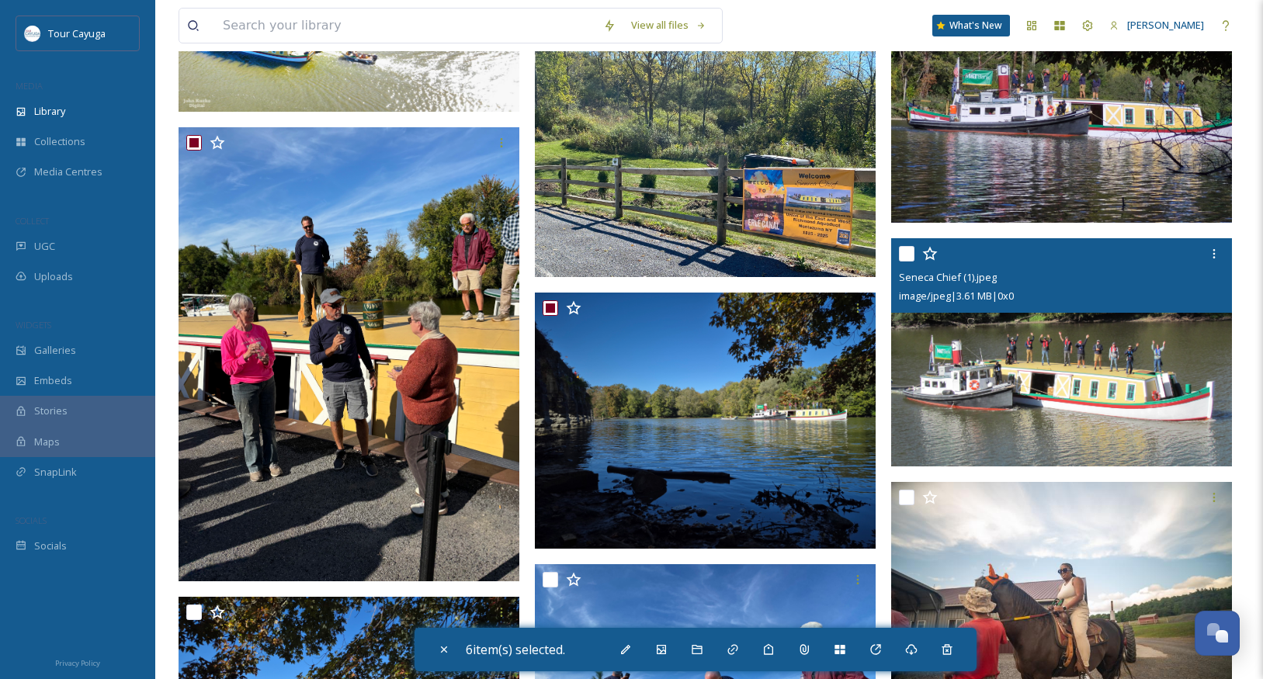
click at [909, 253] on input "checkbox" at bounding box center [907, 254] width 16 height 16
checkbox input "true"
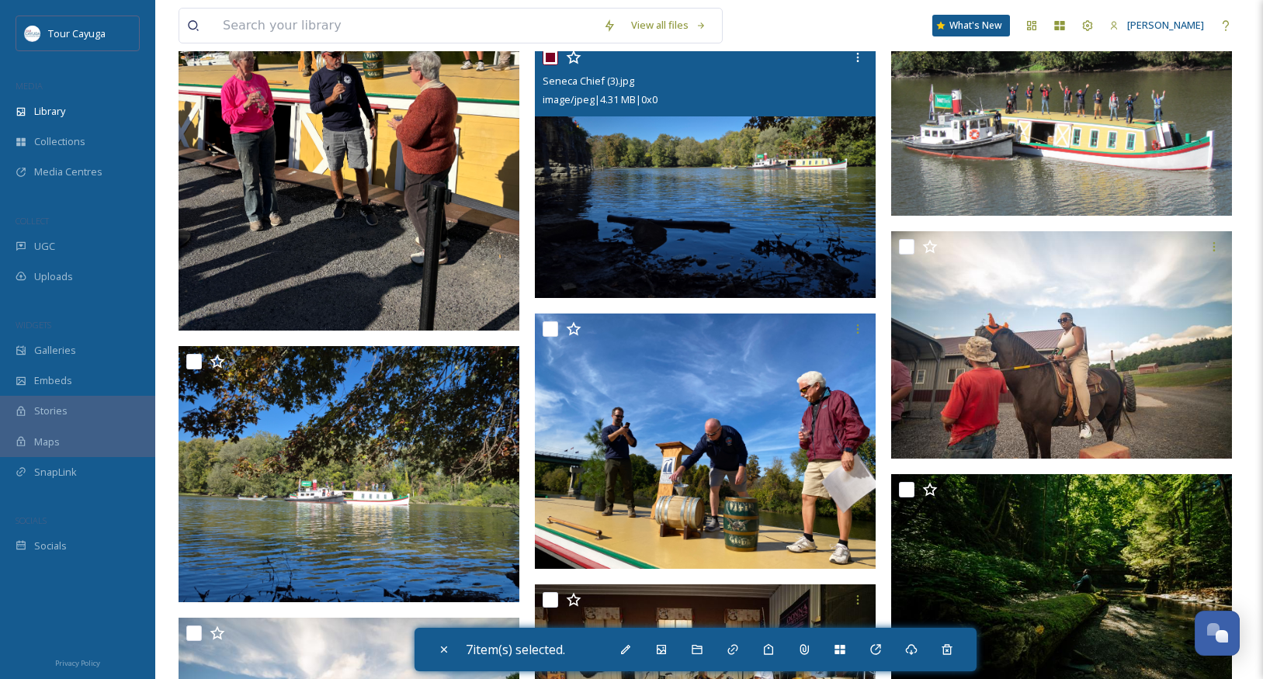
scroll to position [955, 0]
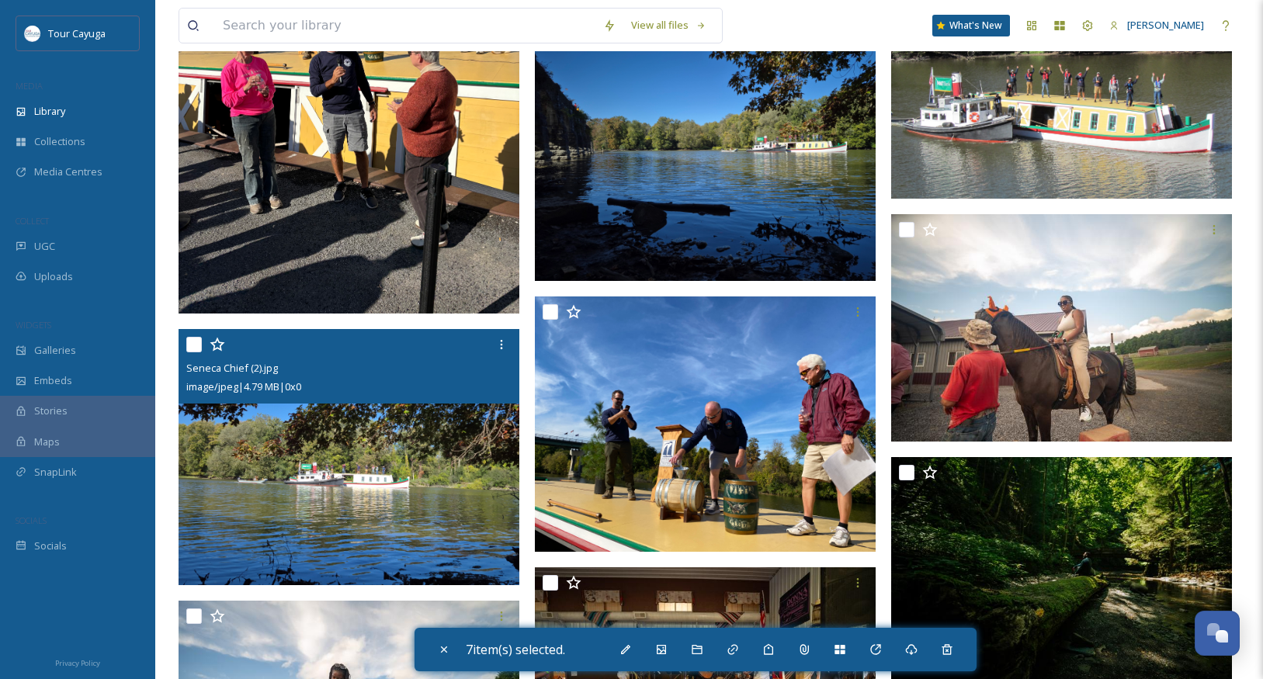
click at [195, 353] on input "checkbox" at bounding box center [194, 345] width 16 height 16
checkbox input "true"
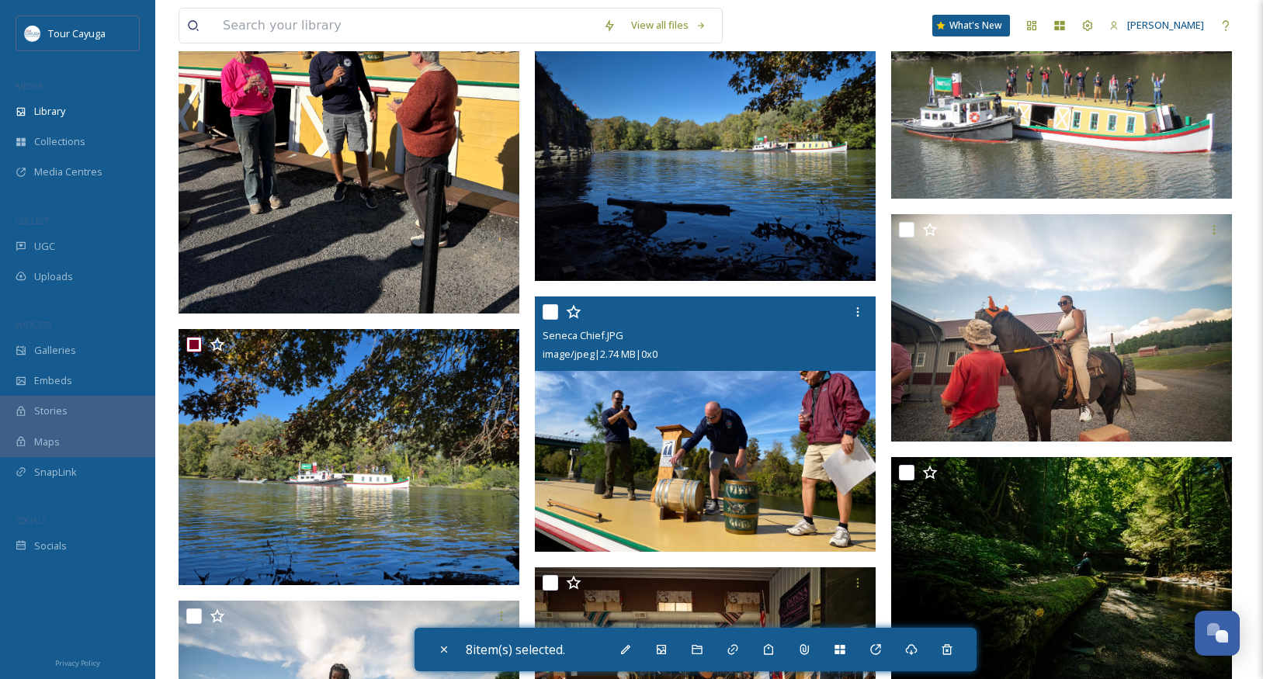
click at [554, 313] on input "checkbox" at bounding box center [551, 312] width 16 height 16
checkbox input "true"
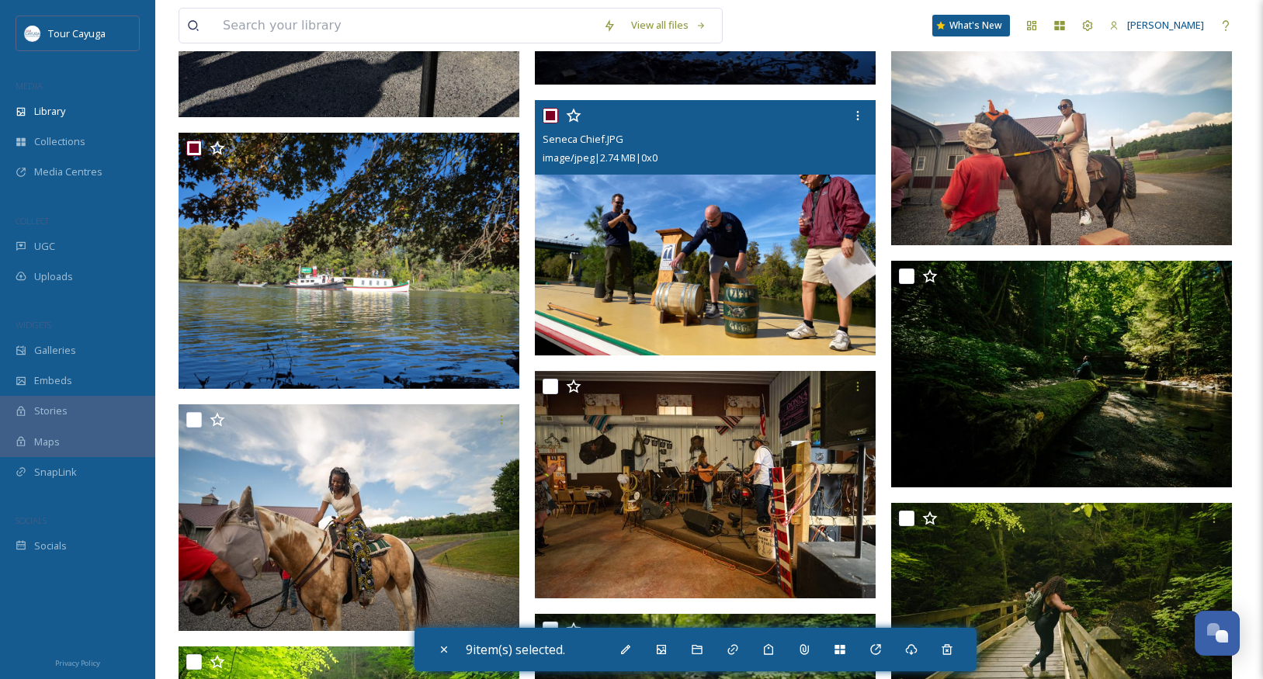
scroll to position [1155, 0]
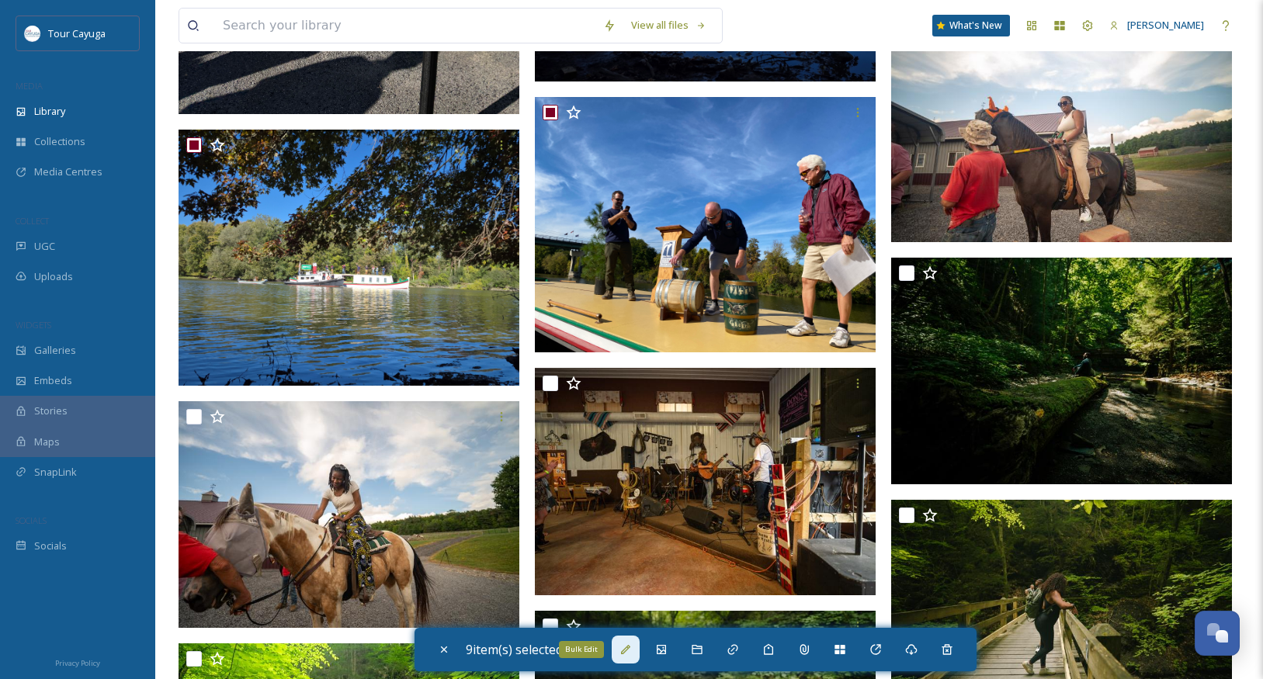
click at [630, 649] on icon at bounding box center [625, 649] width 9 height 9
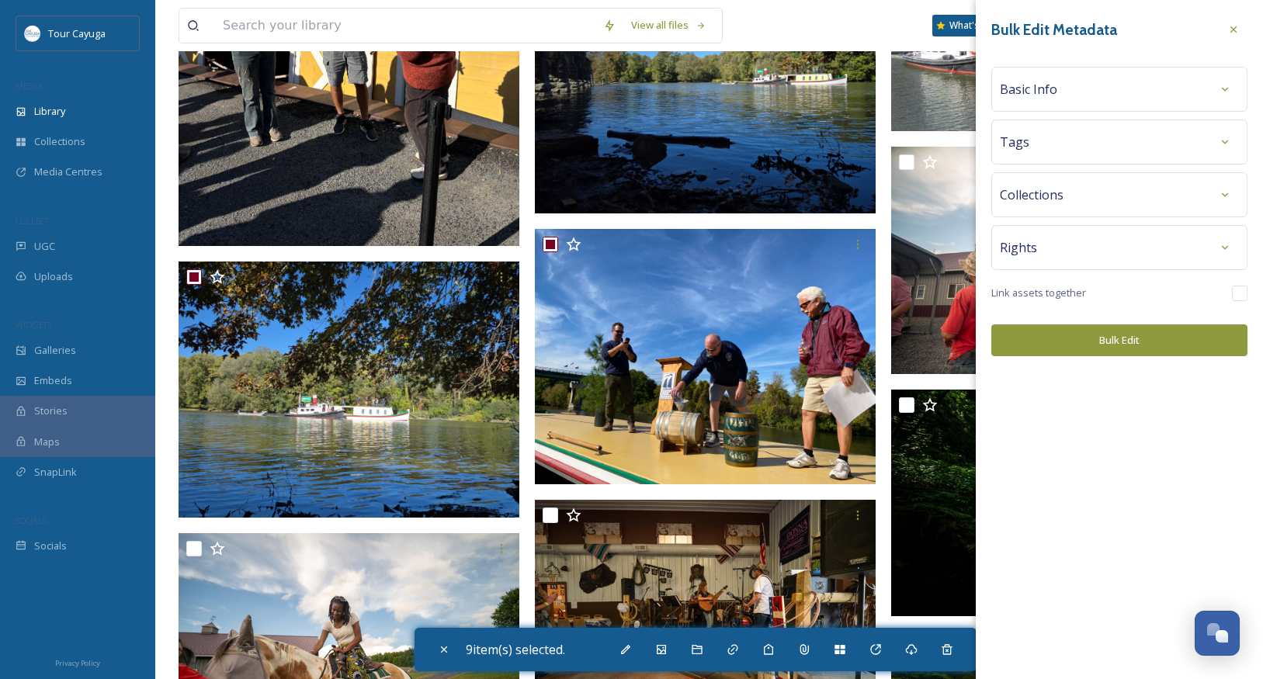
scroll to position [988, 0]
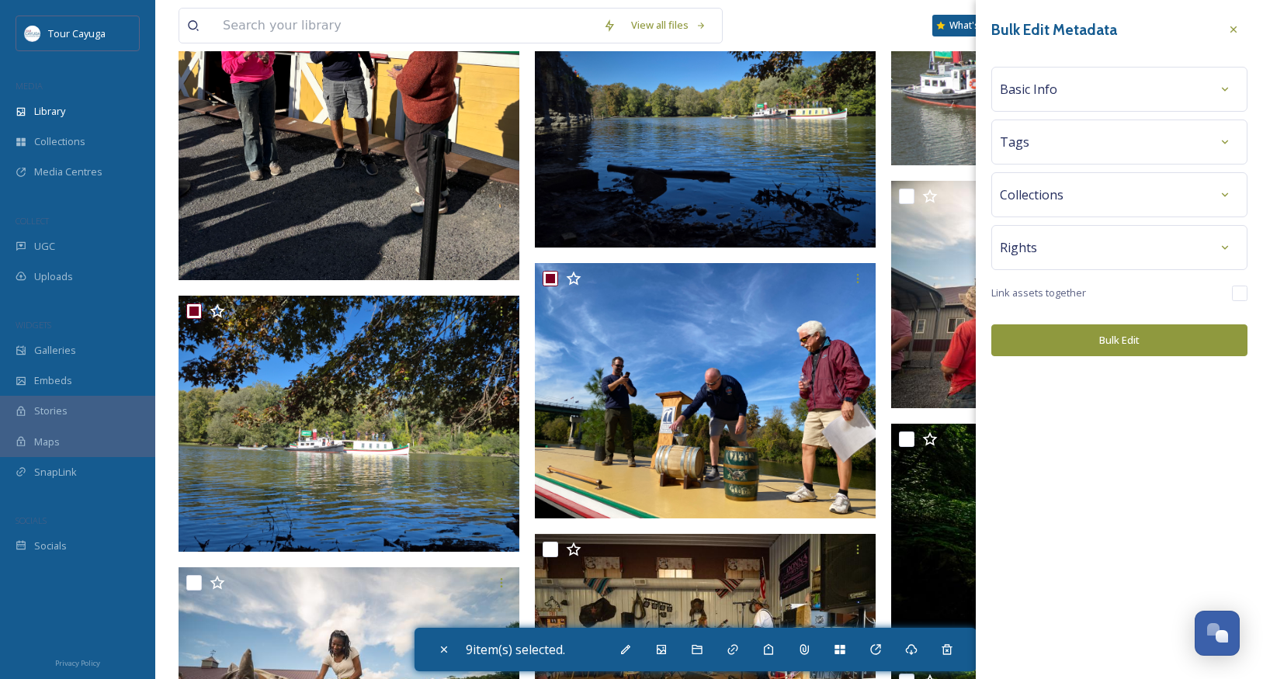
click at [1110, 94] on div "Basic Info" at bounding box center [1119, 89] width 239 height 28
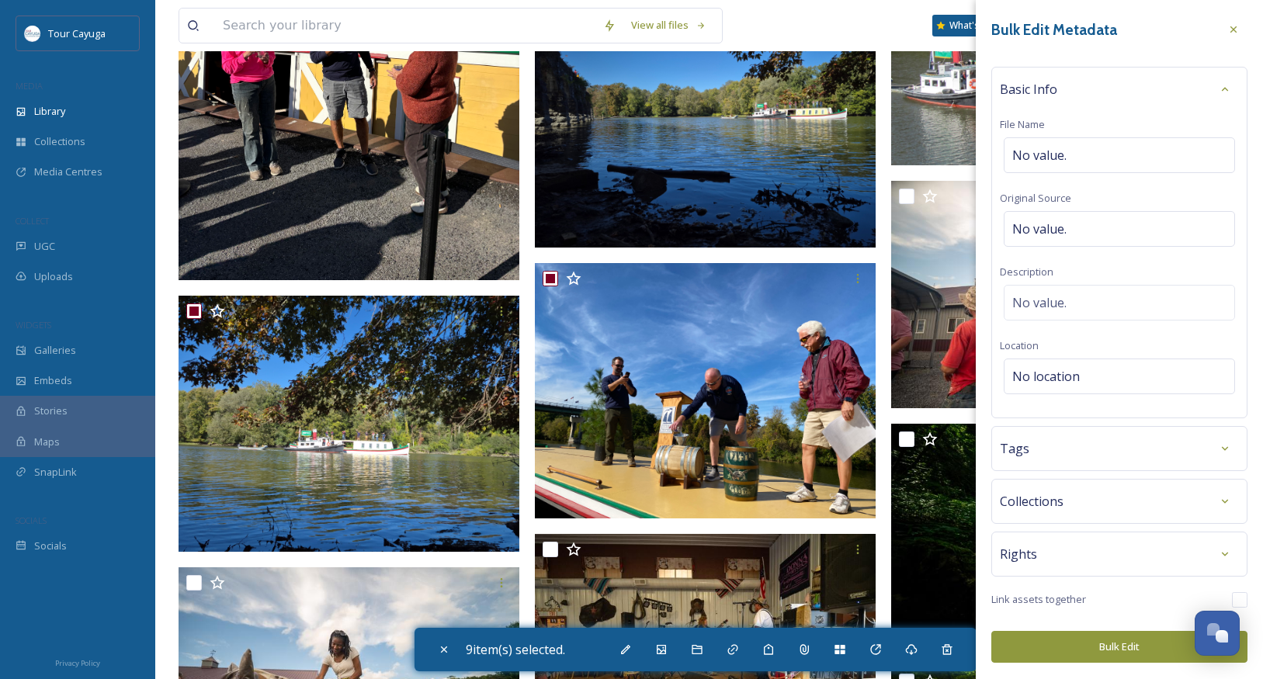
click at [1084, 87] on div "Basic Info" at bounding box center [1119, 89] width 239 height 28
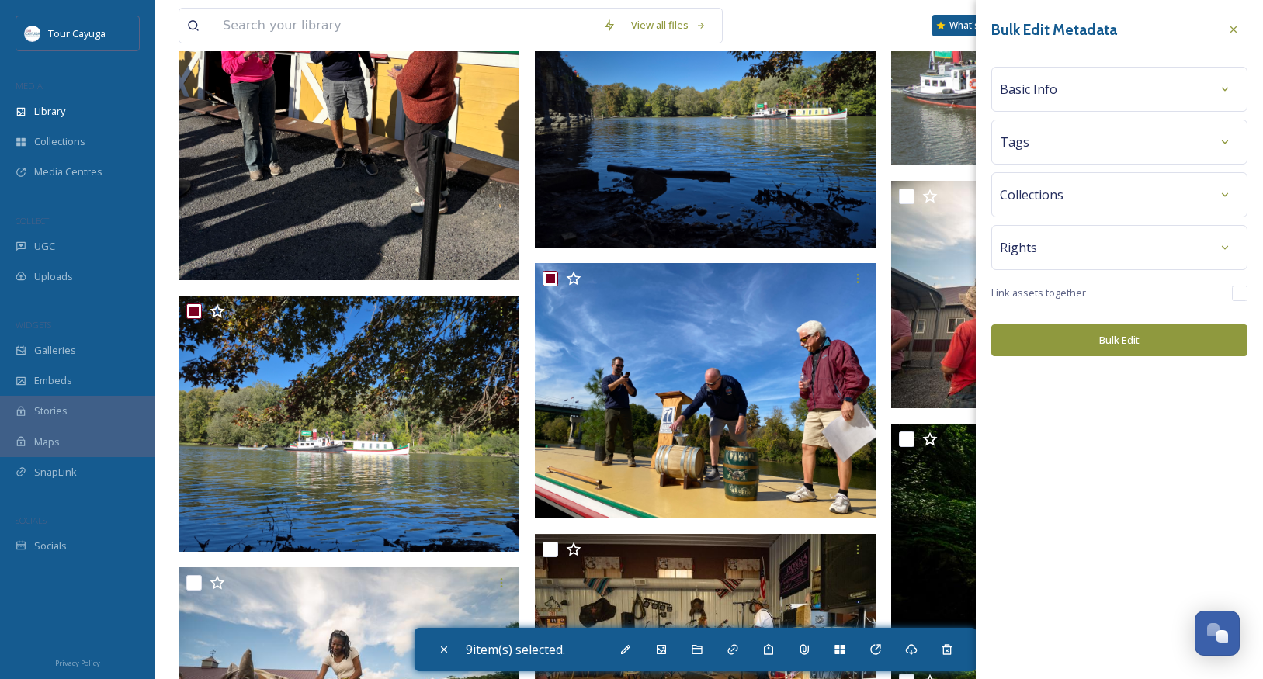
click at [1056, 86] on div "Basic Info" at bounding box center [1119, 89] width 239 height 28
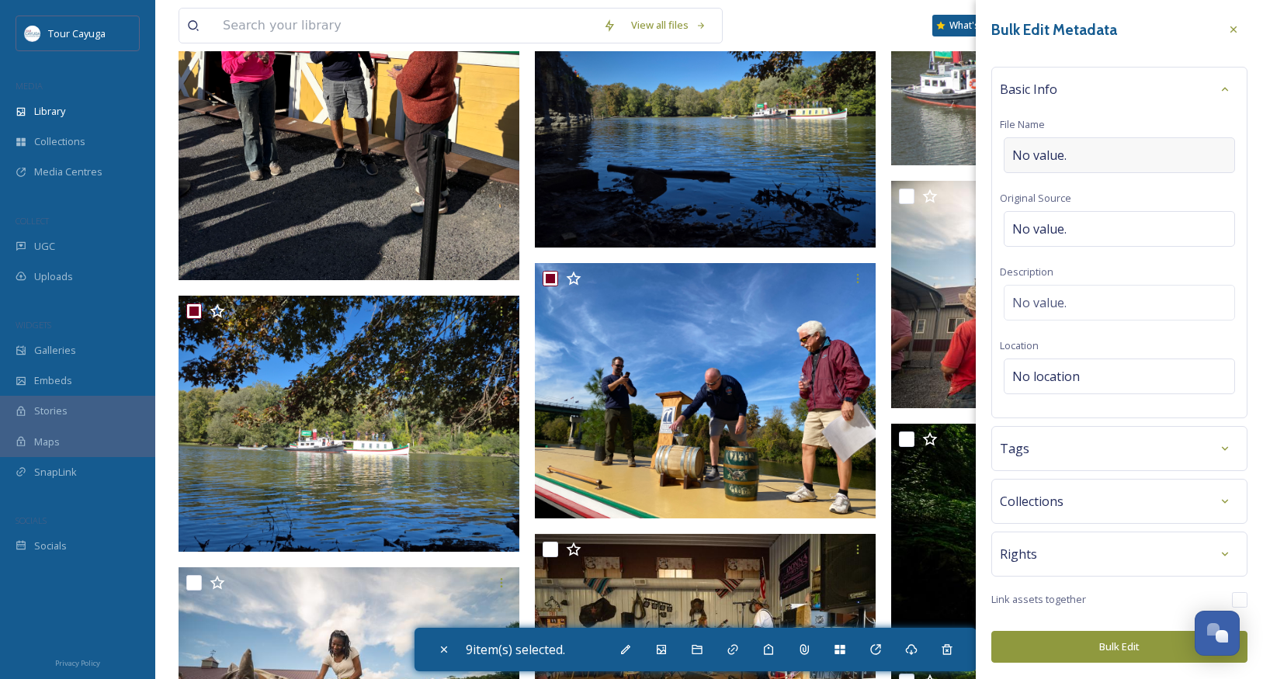
click at [1051, 155] on span "No value." at bounding box center [1040, 155] width 54 height 19
type input "Seneca Chief"
click at [1037, 440] on div "Tags" at bounding box center [1119, 445] width 239 height 28
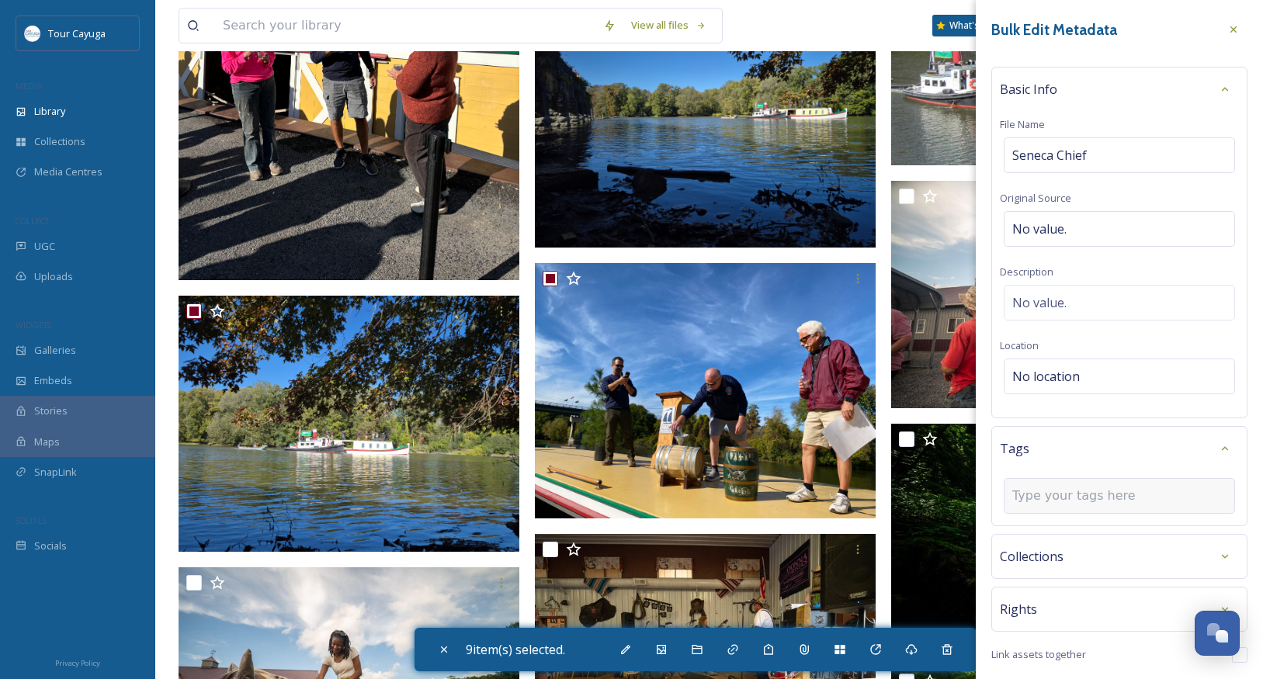
scroll to position [4, 0]
type input "Erie Canal"
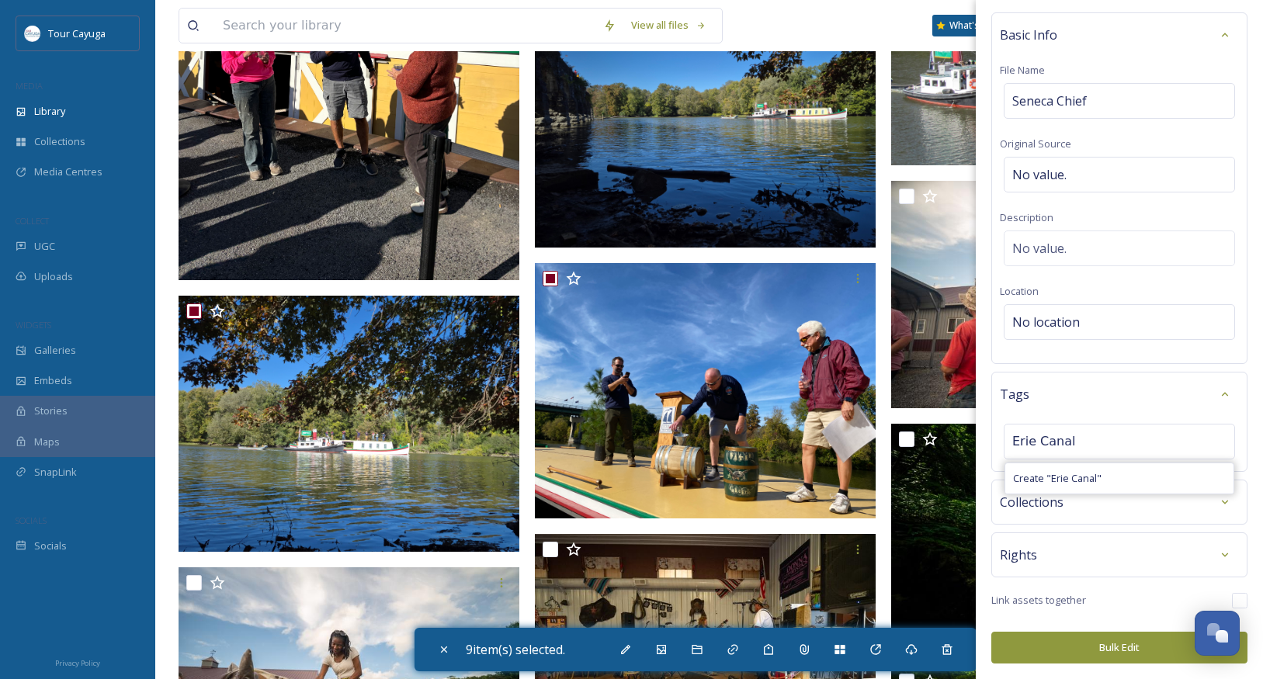
scroll to position [54, 0]
click at [1100, 643] on button "Bulk Edit" at bounding box center [1120, 649] width 256 height 32
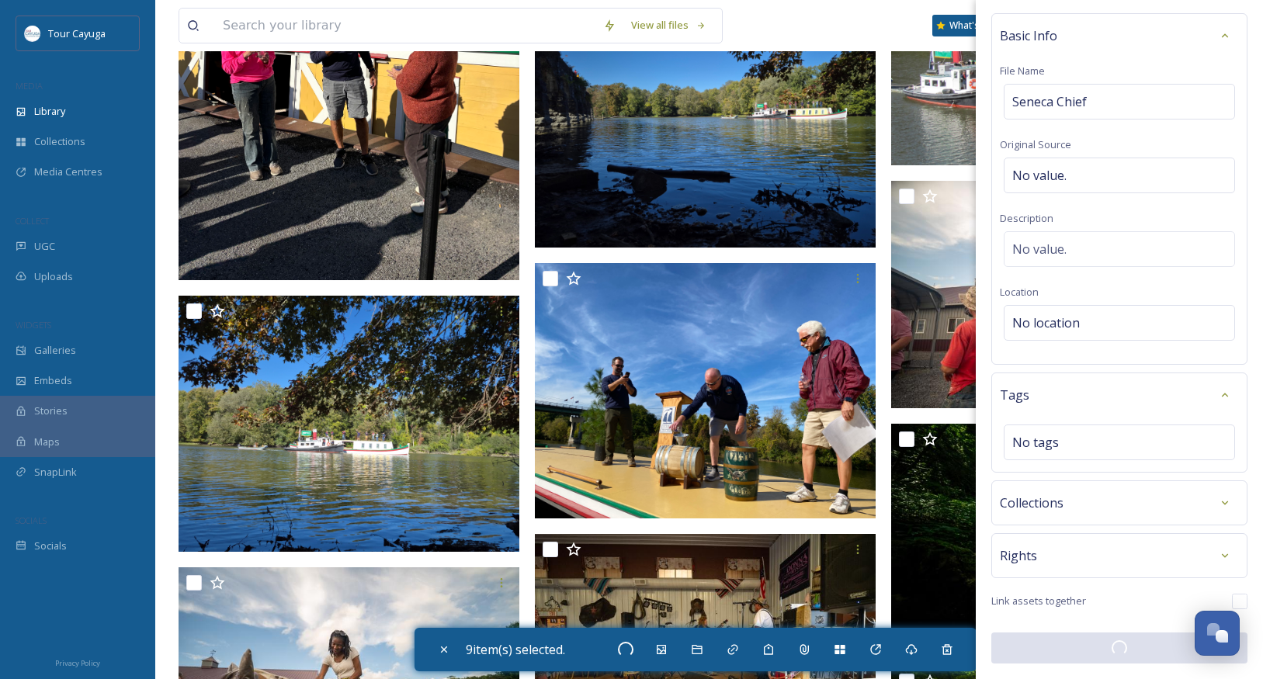
checkbox input "false"
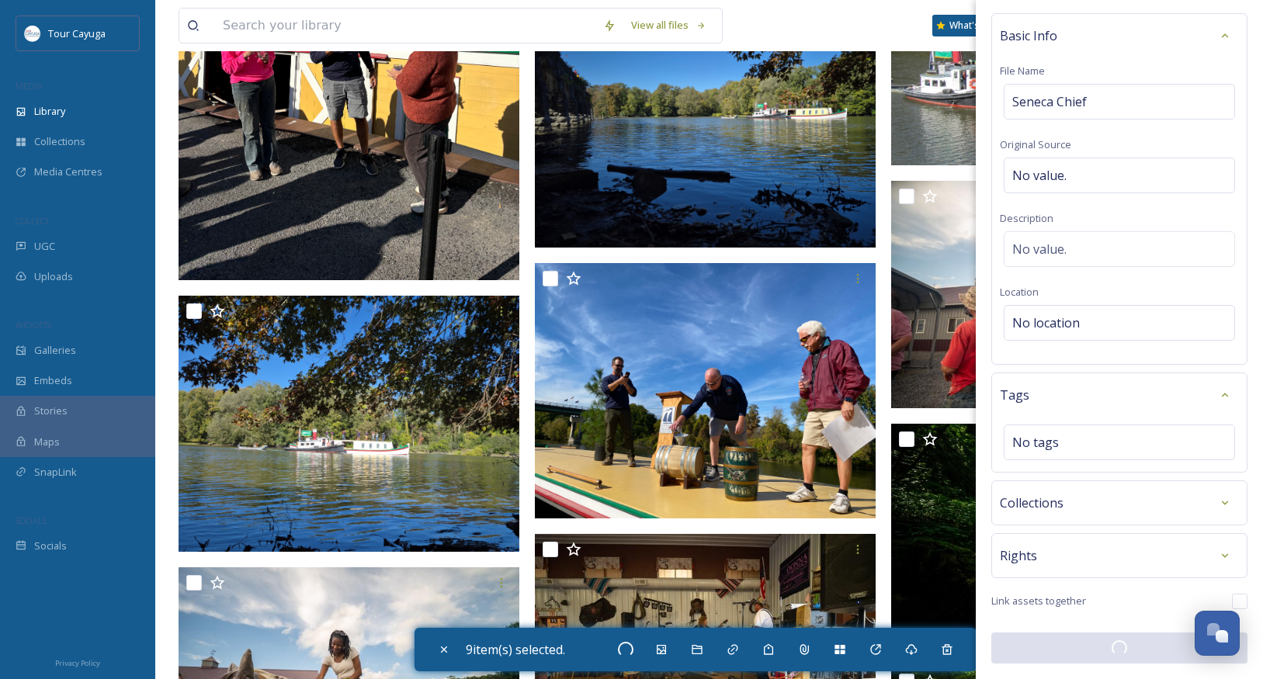
checkbox input "false"
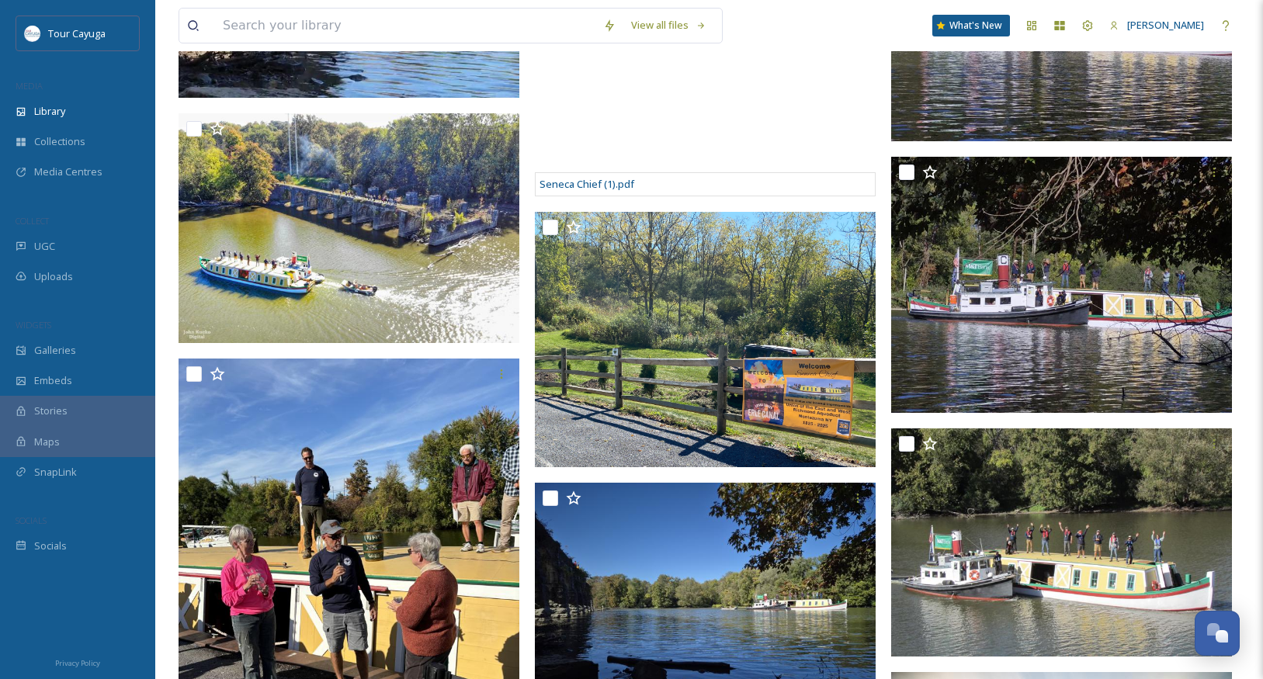
scroll to position [8, 0]
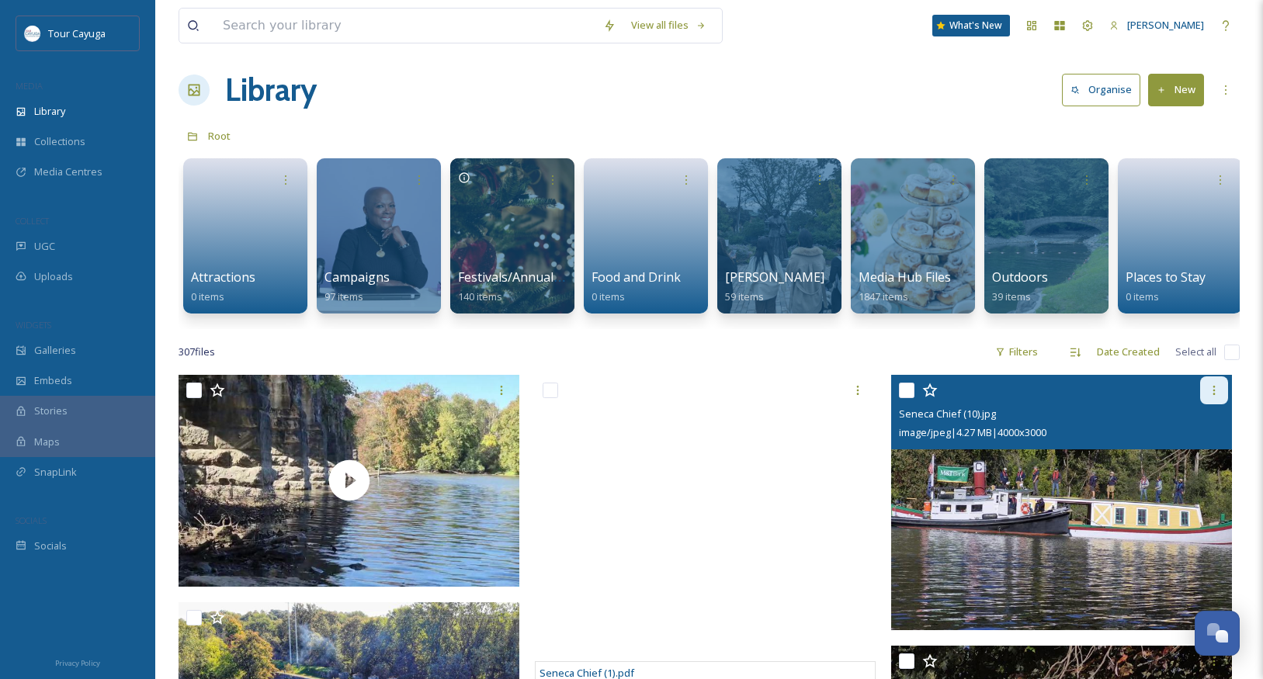
click at [1211, 395] on icon at bounding box center [1214, 390] width 12 height 12
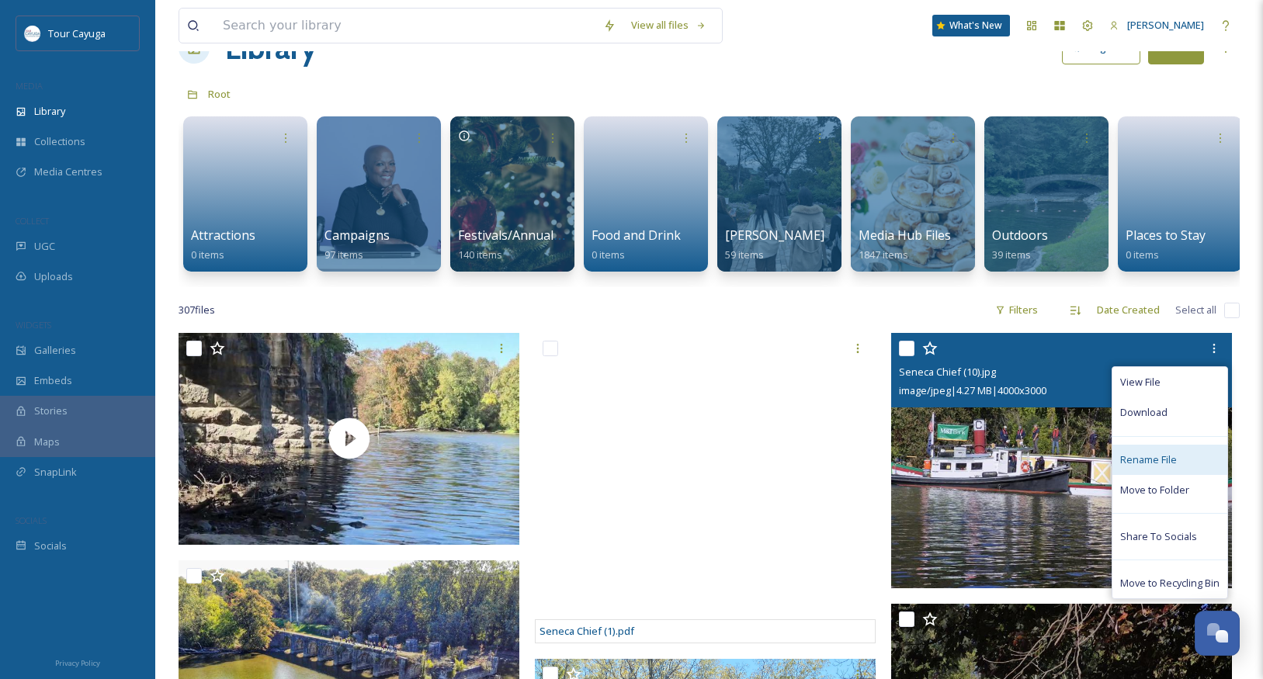
scroll to position [60, 0]
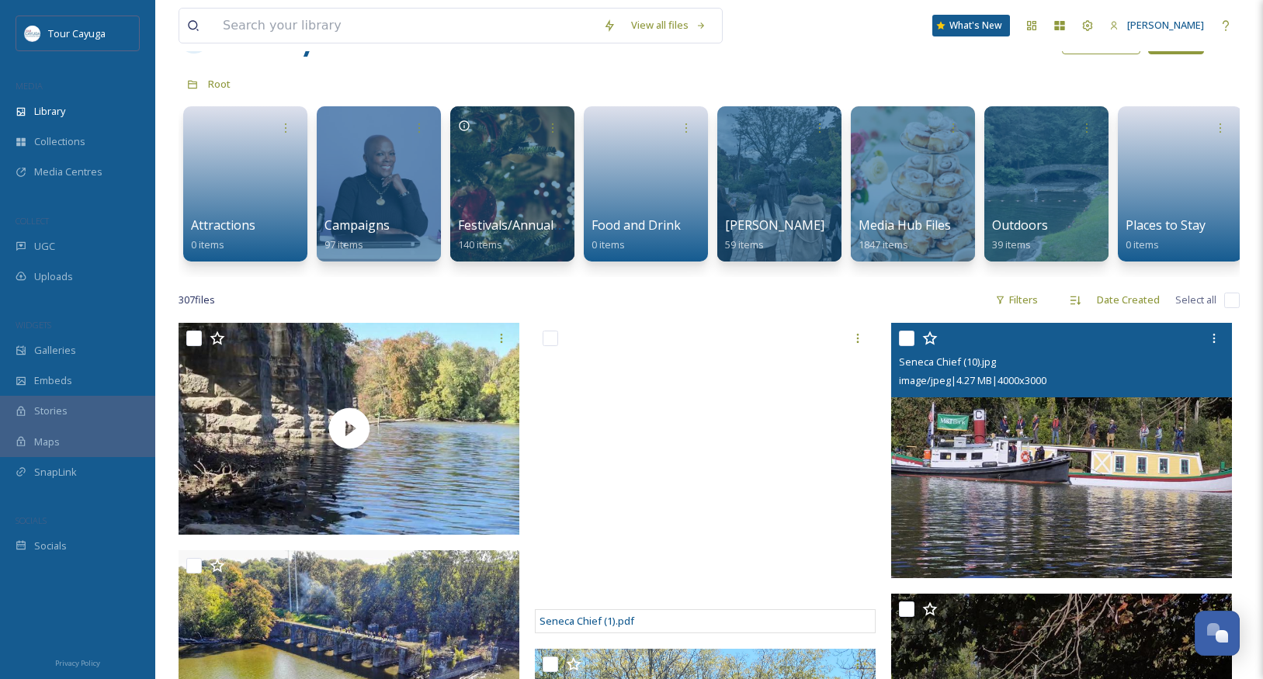
click at [1006, 487] on img at bounding box center [1061, 450] width 341 height 255
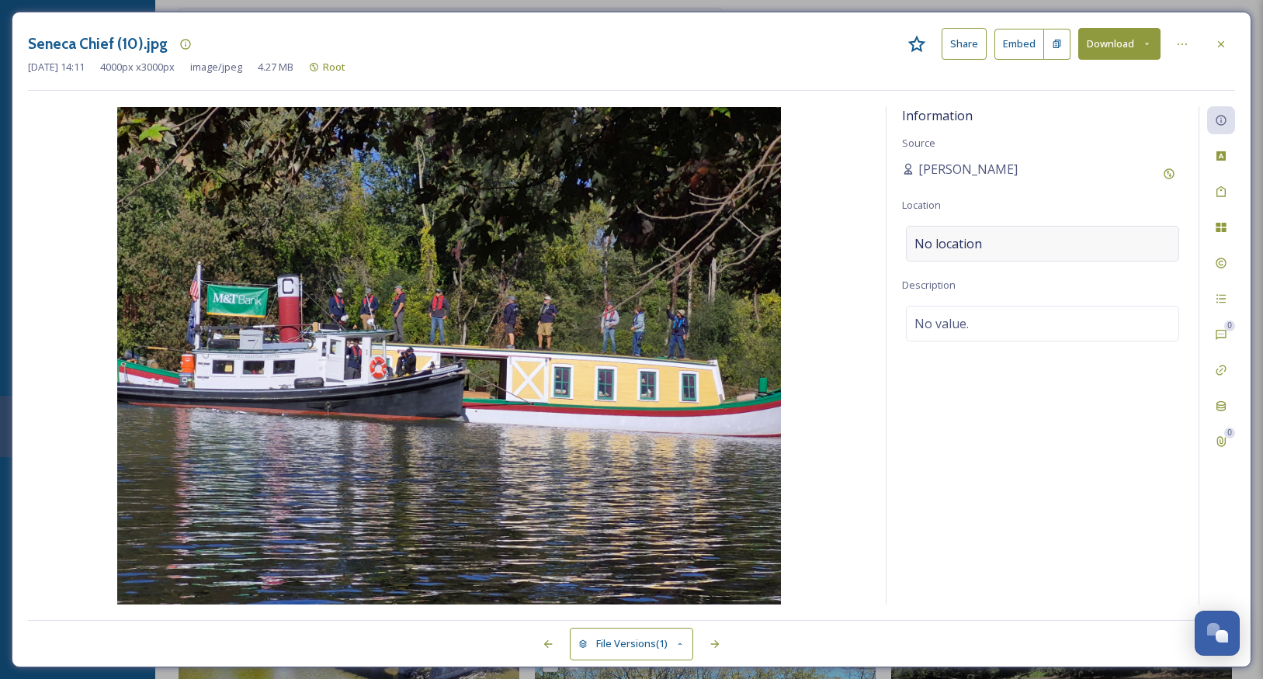
click at [1007, 243] on div "No location" at bounding box center [1042, 244] width 273 height 36
click at [999, 241] on input at bounding box center [1043, 244] width 272 height 34
click at [963, 320] on span "No value." at bounding box center [942, 323] width 54 height 19
click at [1222, 157] on icon at bounding box center [1221, 155] width 9 height 9
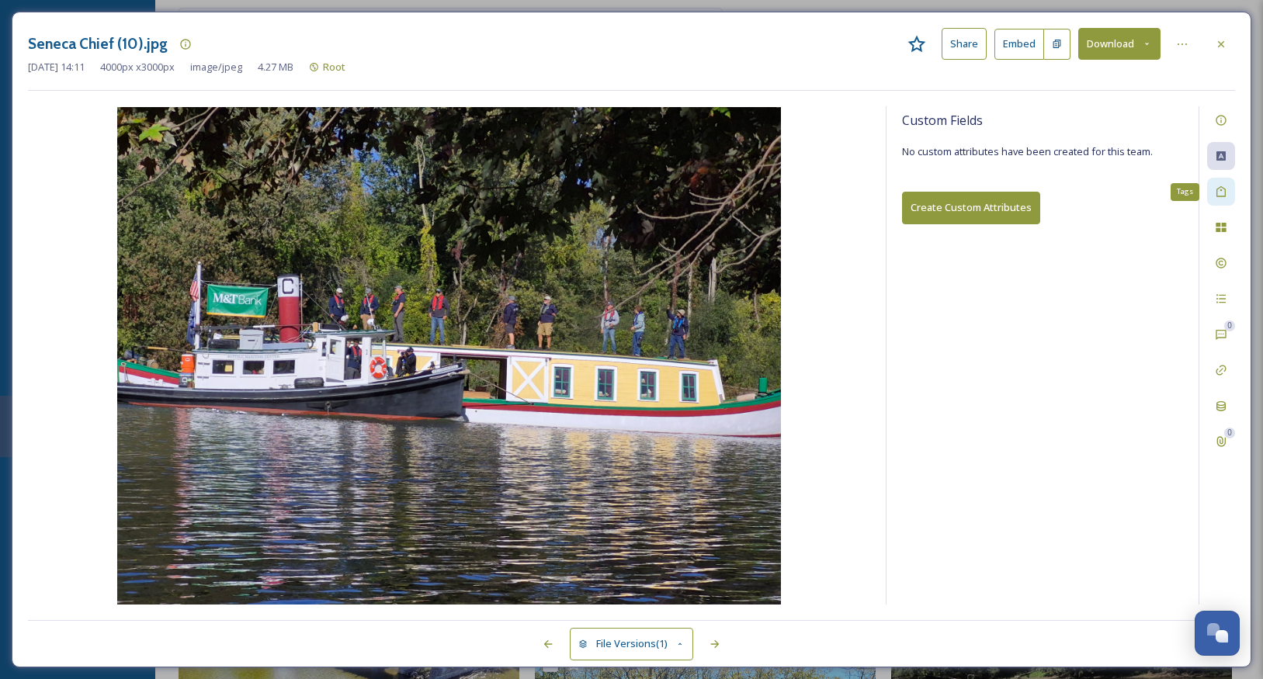
click at [1223, 193] on icon at bounding box center [1221, 192] width 12 height 12
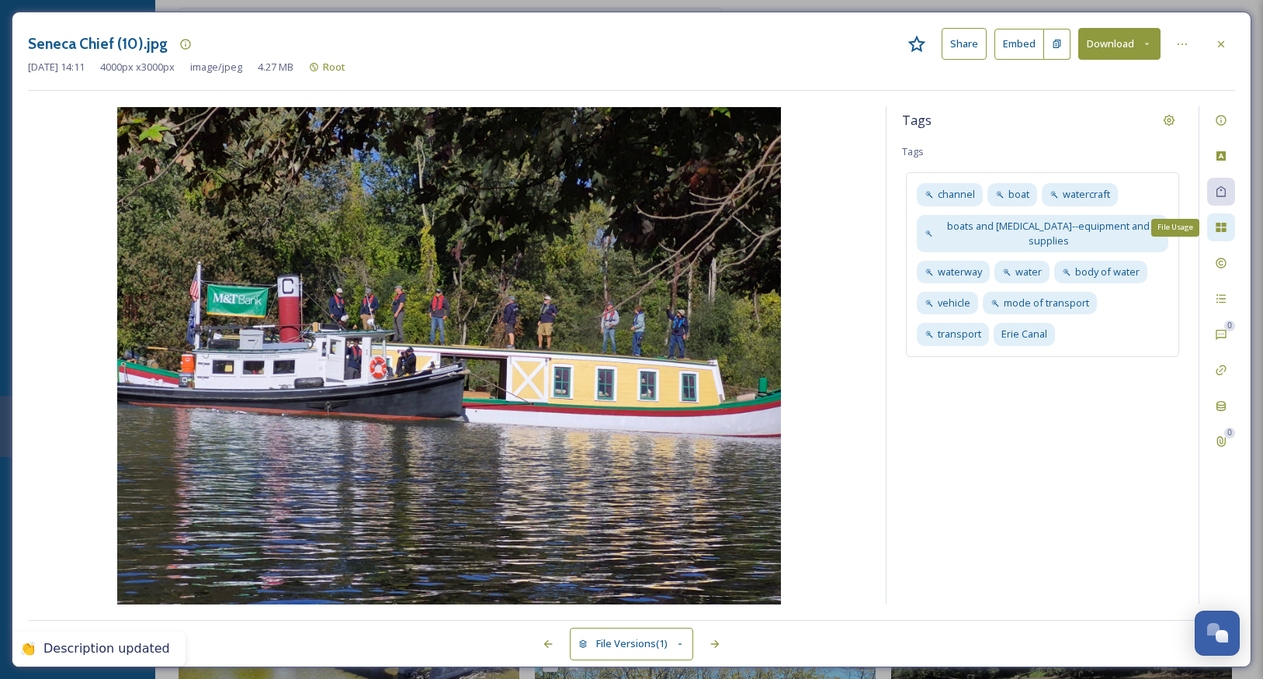
click at [1219, 226] on icon at bounding box center [1221, 227] width 10 height 9
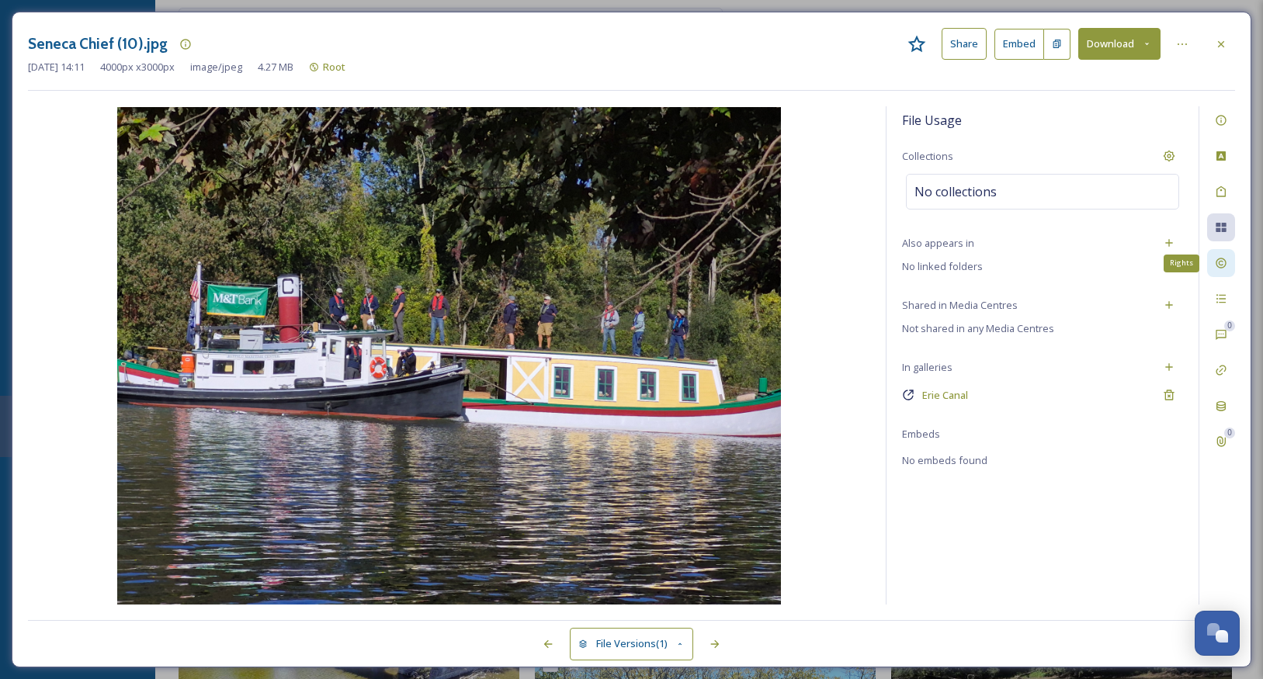
click at [1223, 266] on icon at bounding box center [1221, 264] width 10 height 10
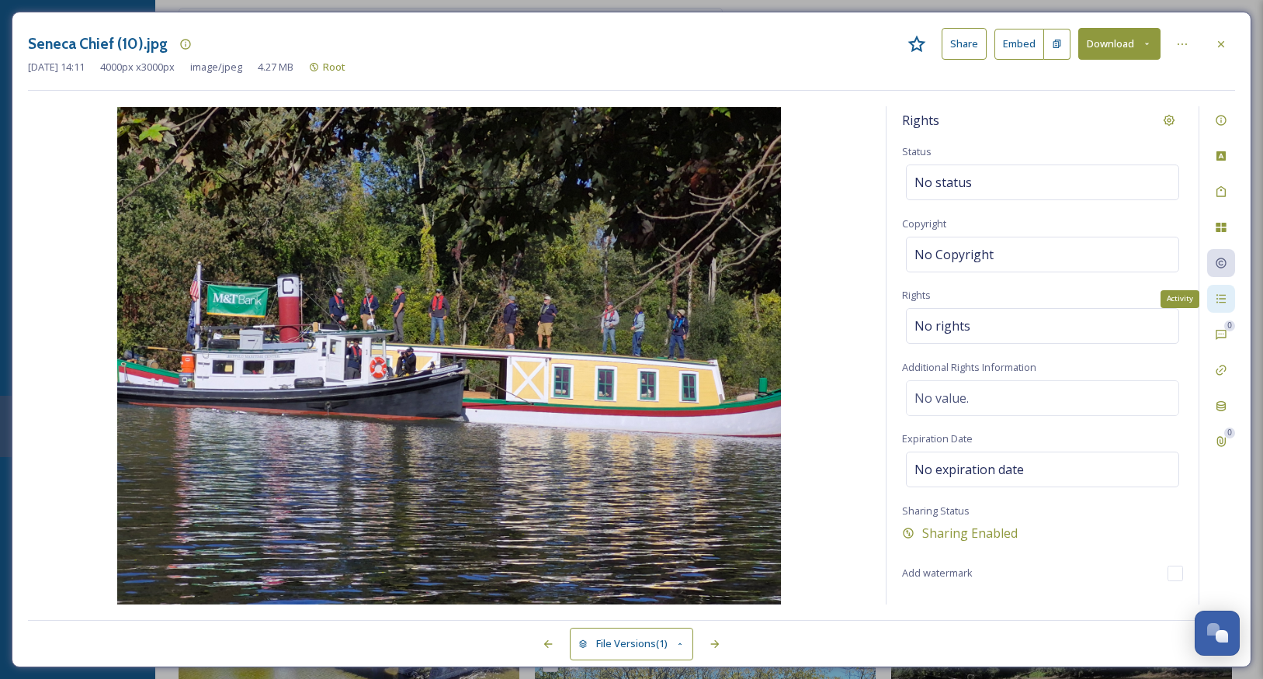
click at [1220, 295] on icon at bounding box center [1221, 299] width 9 height 9
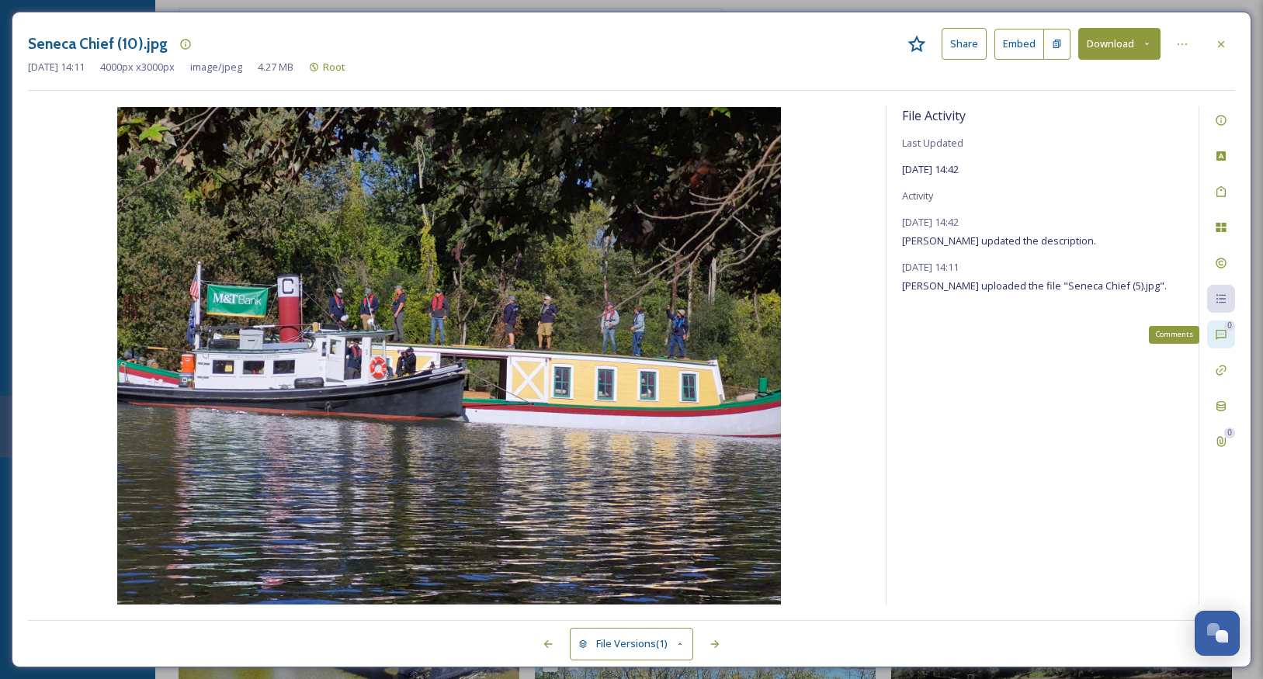
click at [1221, 332] on icon at bounding box center [1221, 334] width 12 height 12
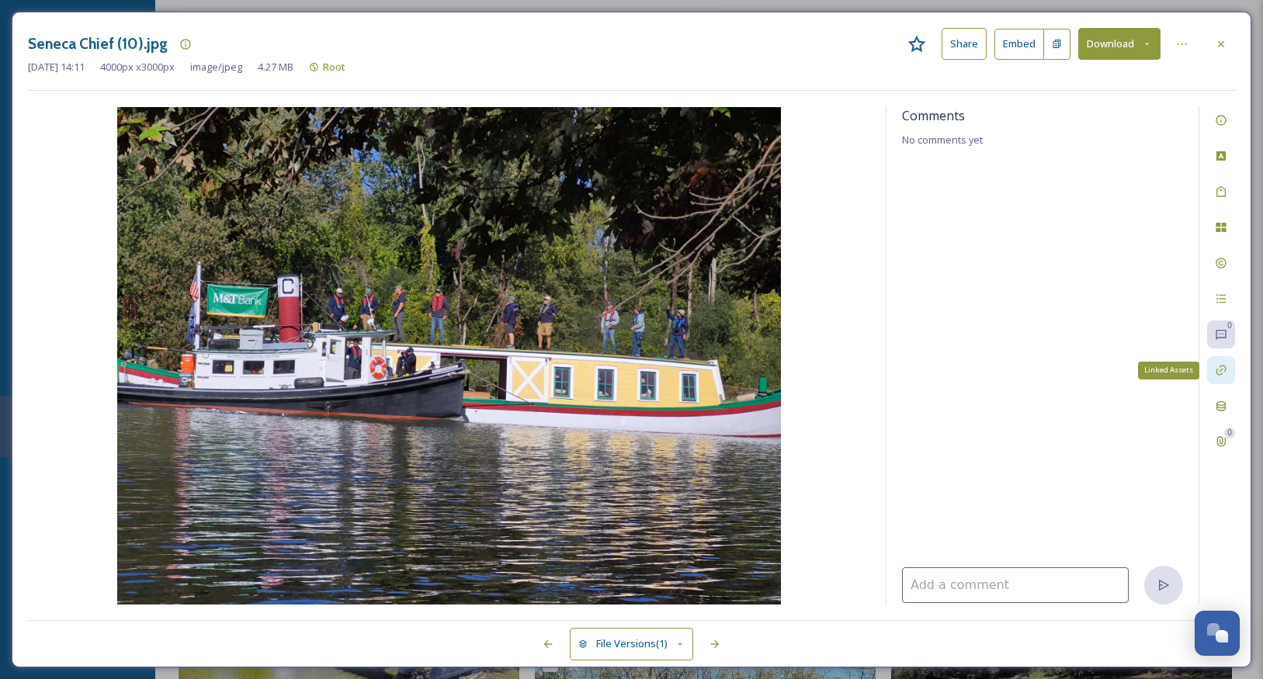
click at [1221, 363] on div "Linked Assets" at bounding box center [1221, 370] width 28 height 28
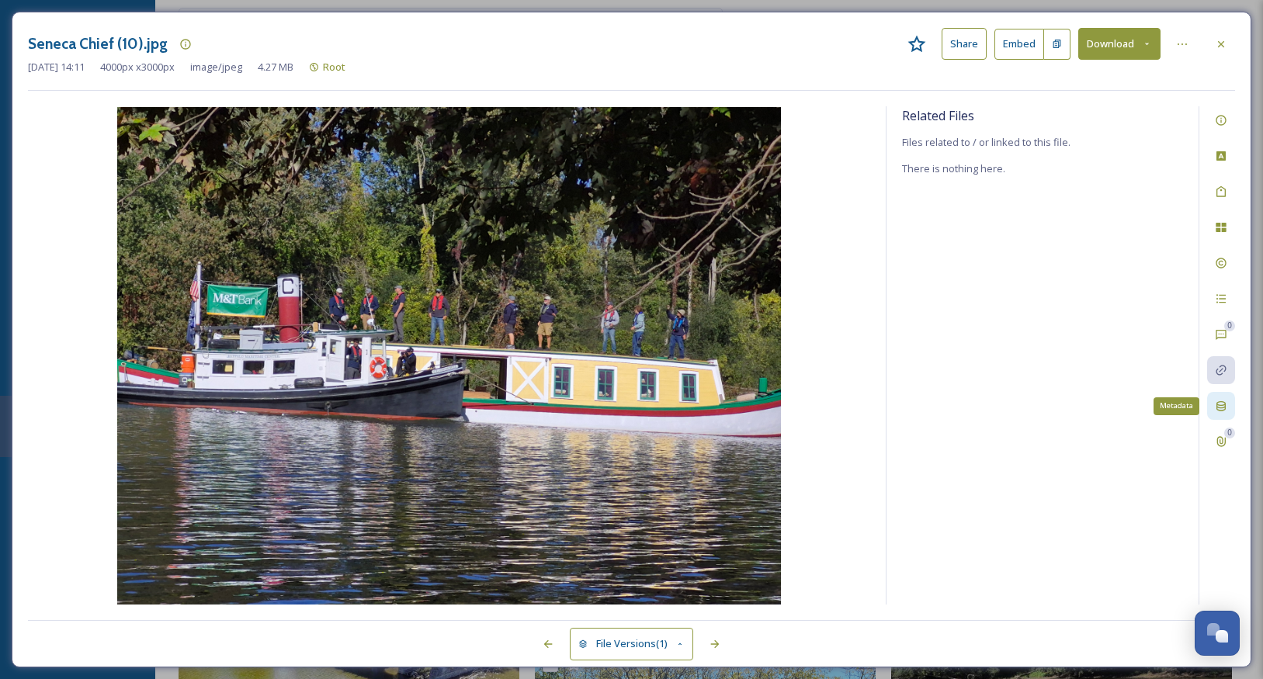
click at [1223, 402] on icon at bounding box center [1221, 406] width 12 height 12
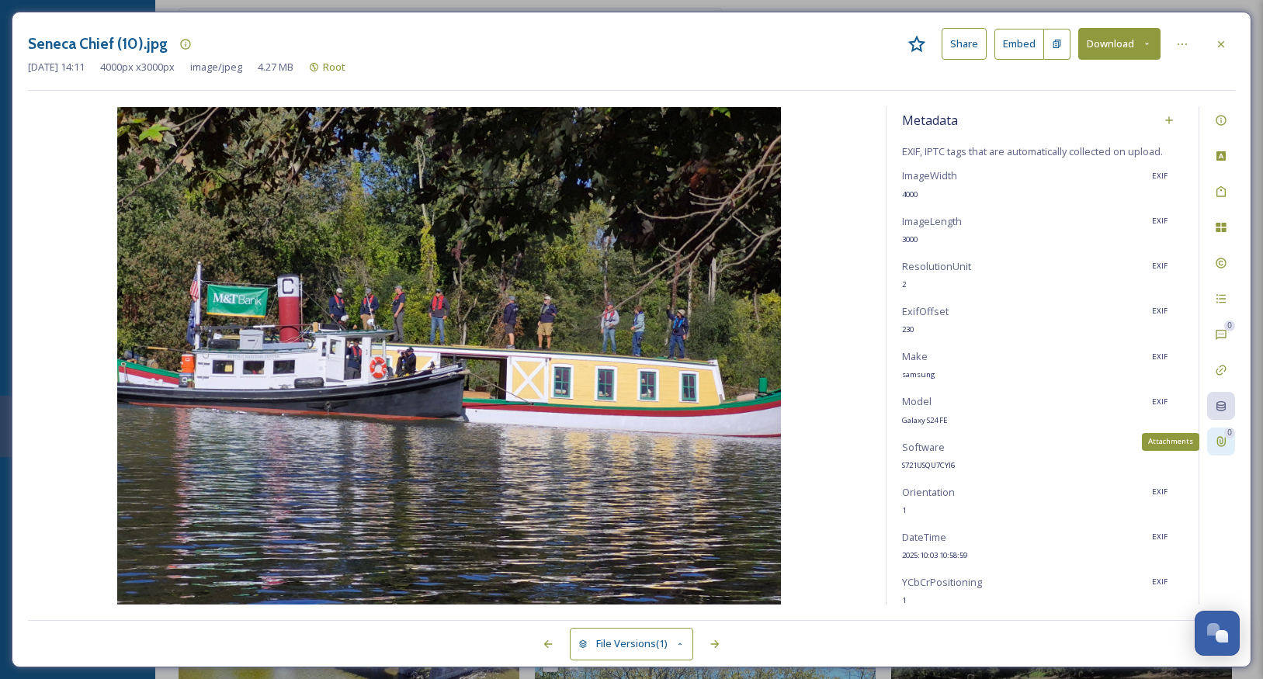
click at [1225, 440] on icon at bounding box center [1221, 442] width 12 height 12
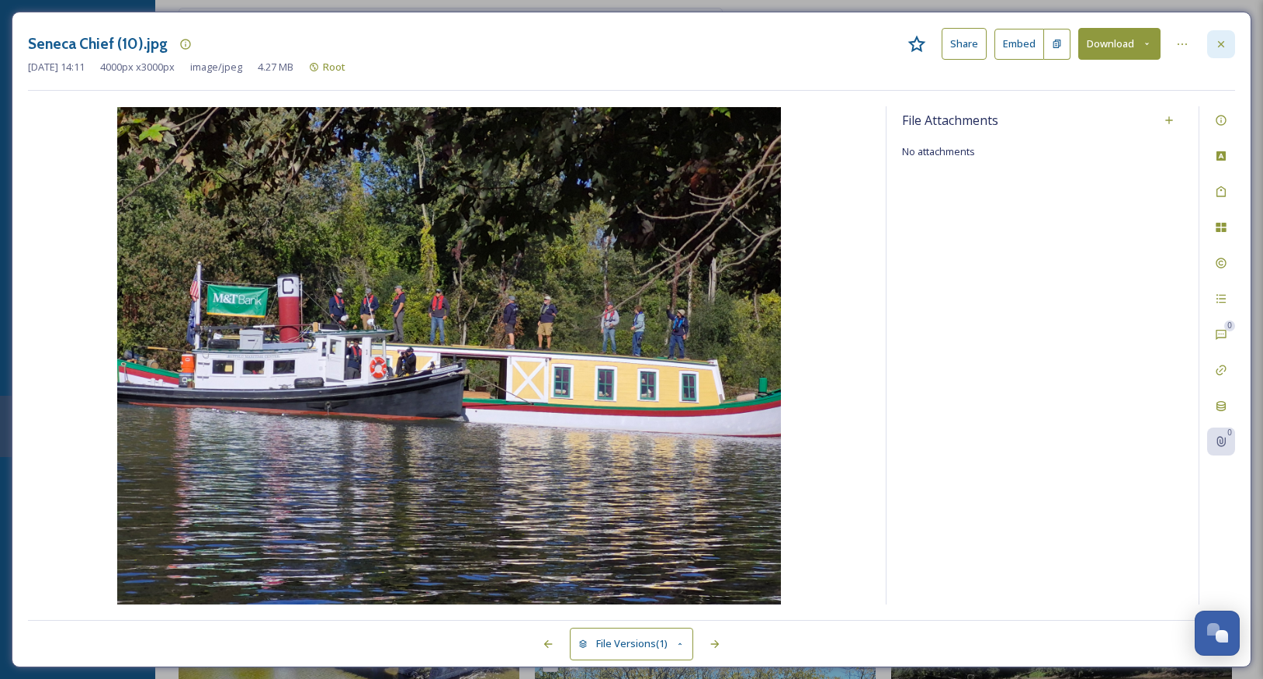
click at [1220, 43] on icon at bounding box center [1221, 44] width 12 height 12
